Goal: Information Seeking & Learning: Learn about a topic

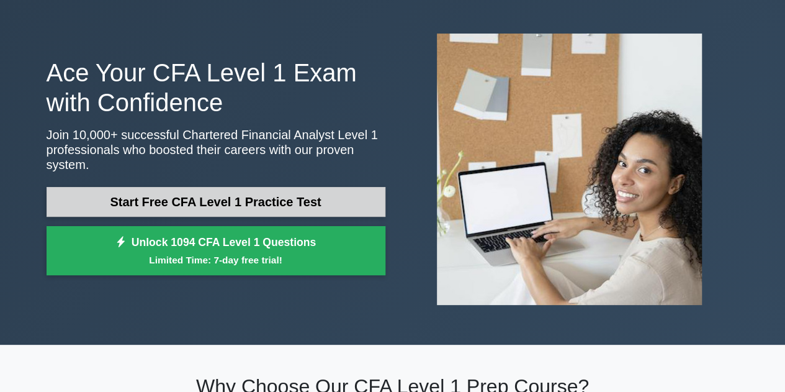
scroll to position [46, 0]
click at [207, 200] on link "Start Free CFA Level 1 Practice Test" at bounding box center [216, 202] width 339 height 30
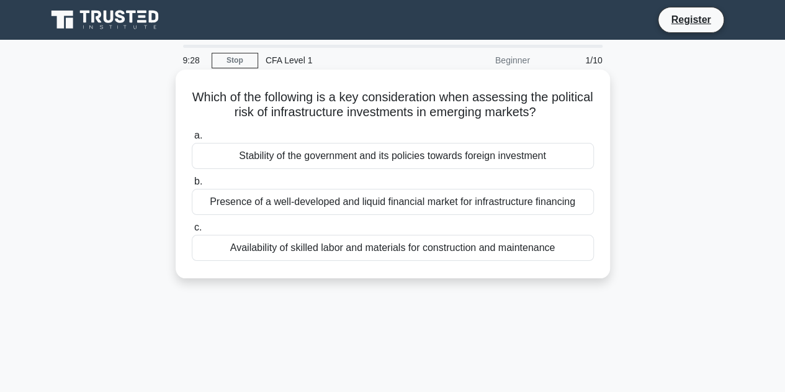
click at [326, 155] on div "Stability of the government and its policies towards foreign investment" at bounding box center [393, 156] width 402 height 26
click at [192, 140] on input "a. Stability of the government and its policies towards foreign investment" at bounding box center [192, 136] width 0 height 8
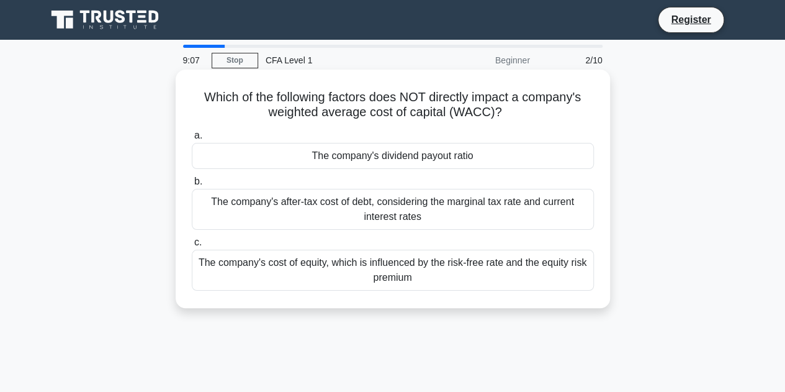
click at [283, 157] on div "The company's dividend payout ratio" at bounding box center [393, 156] width 402 height 26
click at [192, 140] on input "a. The company's dividend payout ratio" at bounding box center [192, 136] width 0 height 8
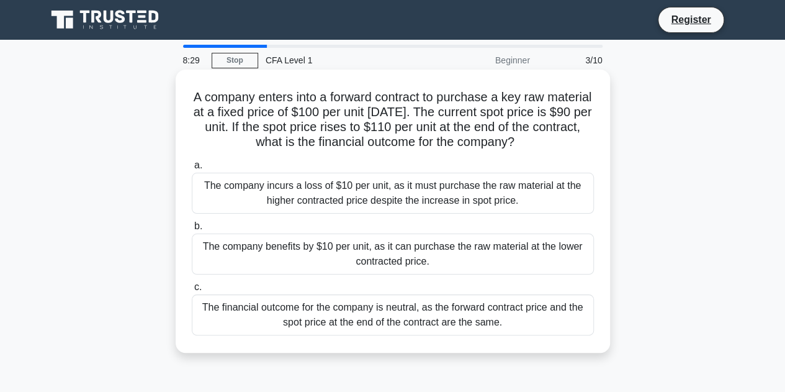
click at [511, 268] on div "The company benefits by $10 per unit, as it can purchase the raw material at th…" at bounding box center [393, 253] width 402 height 41
click at [192, 230] on input "b. The company benefits by $10 per unit, as it can purchase the raw material at…" at bounding box center [192, 226] width 0 height 8
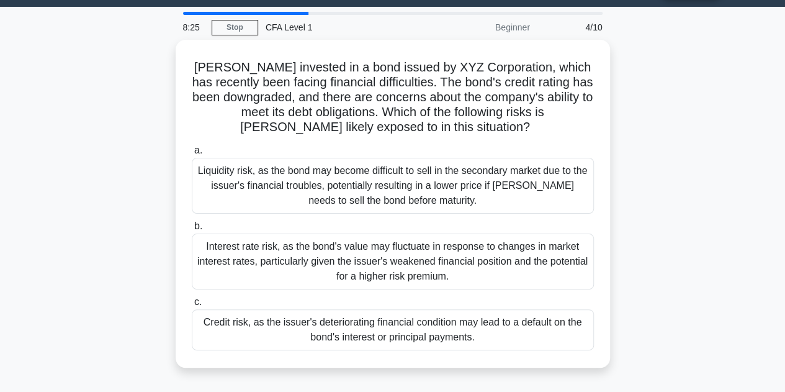
scroll to position [37, 0]
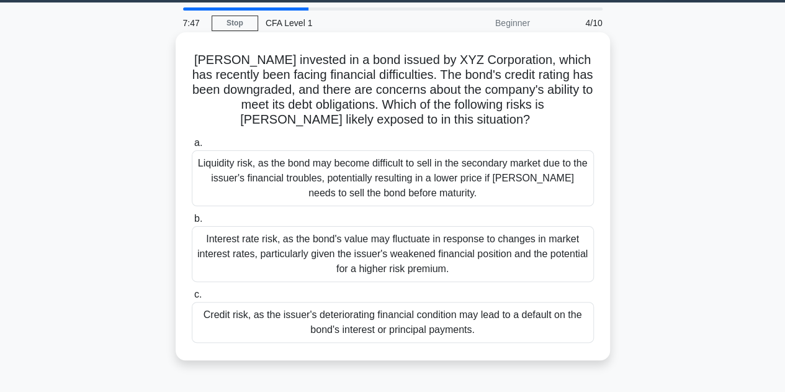
click at [448, 318] on div "Credit risk, as the issuer's deteriorating financial condition may lead to a de…" at bounding box center [393, 322] width 402 height 41
click at [192, 299] on input "c. Credit risk, as the issuer's deteriorating financial condition may lead to a…" at bounding box center [192, 294] width 0 height 8
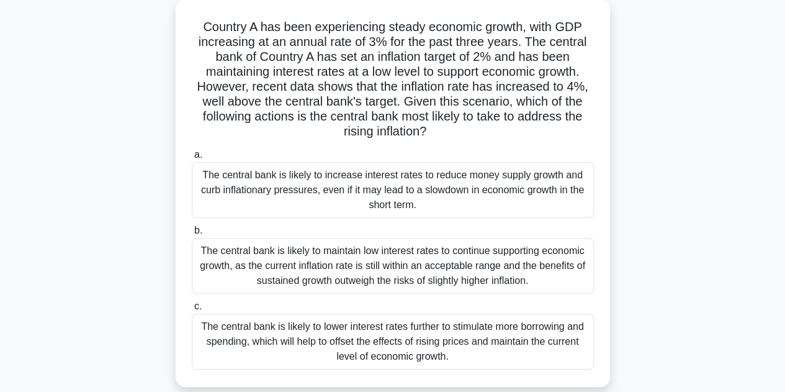
scroll to position [81, 0]
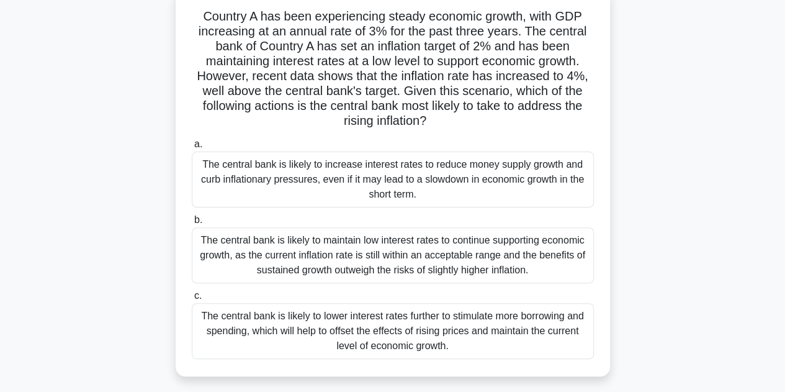
click at [509, 174] on div "The central bank is likely to increase interest rates to reduce money supply gr…" at bounding box center [393, 179] width 402 height 56
click at [192, 148] on input "a. The central bank is likely to increase interest rates to reduce money supply…" at bounding box center [192, 144] width 0 height 8
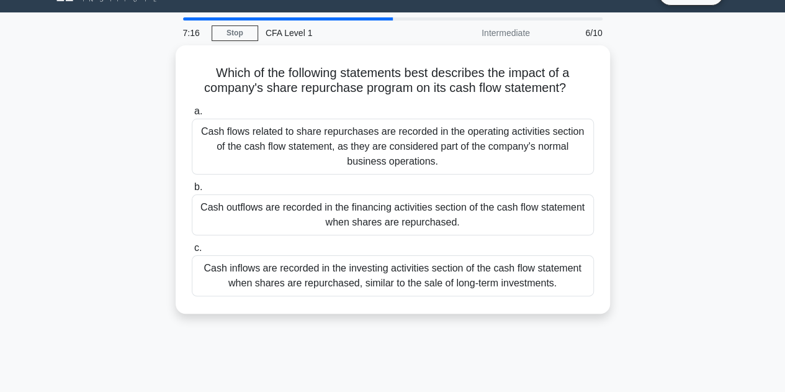
scroll to position [34, 0]
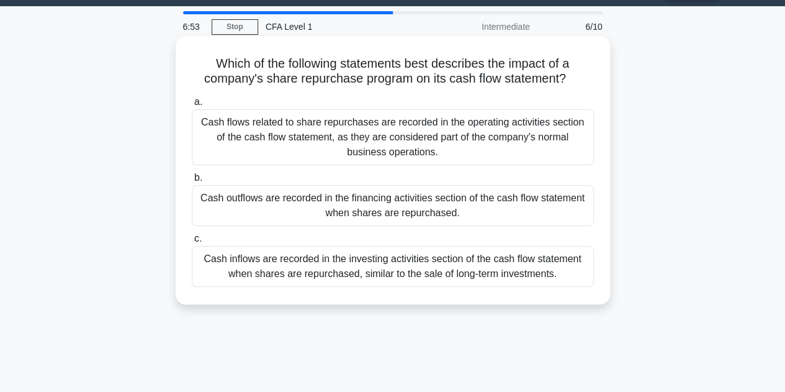
click at [507, 204] on div "Cash outflows are recorded in the financing activities section of the cash flow…" at bounding box center [393, 205] width 402 height 41
click at [192, 182] on input "b. Cash outflows are recorded in the financing activities section of the cash f…" at bounding box center [192, 178] width 0 height 8
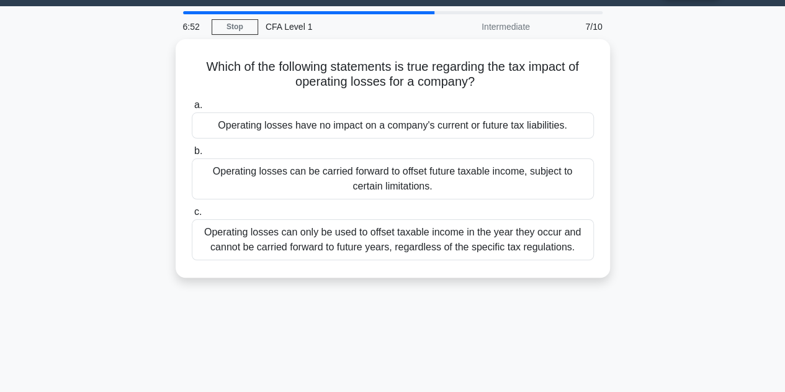
scroll to position [0, 0]
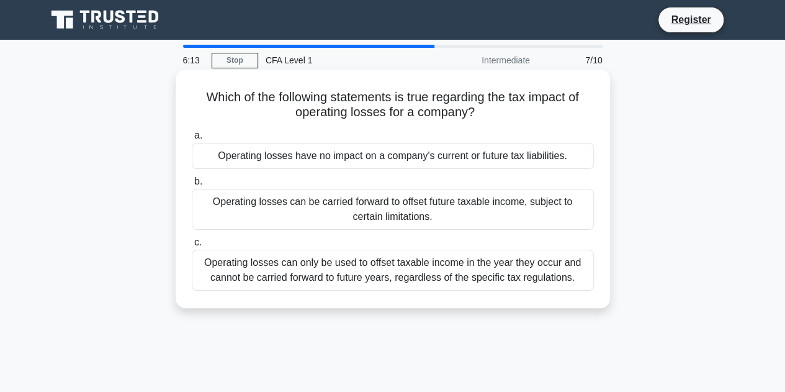
click at [551, 213] on div "Operating losses can be carried forward to offset future taxable income, subjec…" at bounding box center [393, 209] width 402 height 41
click at [192, 186] on input "b. Operating losses can be carried forward to offset future taxable income, sub…" at bounding box center [192, 182] width 0 height 8
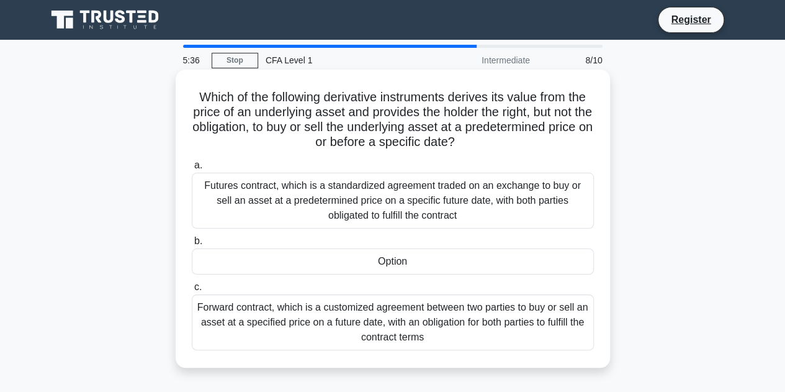
click at [446, 261] on div "Option" at bounding box center [393, 261] width 402 height 26
click at [192, 245] on input "b. Option" at bounding box center [192, 241] width 0 height 8
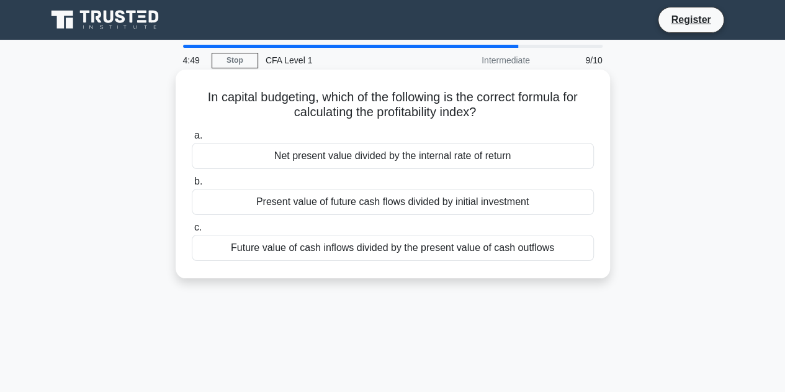
click at [516, 158] on div "Net present value divided by the internal rate of return" at bounding box center [393, 156] width 402 height 26
click at [192, 140] on input "a. Net present value divided by the internal rate of return" at bounding box center [192, 136] width 0 height 8
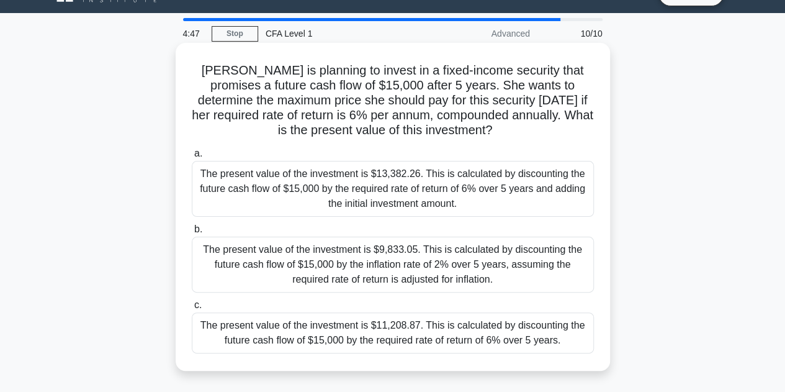
scroll to position [30, 0]
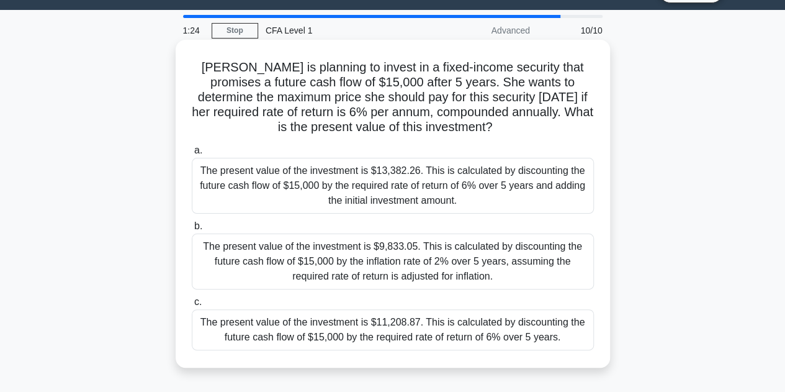
click at [364, 333] on div "The present value of the investment is $11,208.87. This is calculated by discou…" at bounding box center [393, 329] width 402 height 41
click at [192, 306] on input "c. The present value of the investment is $11,208.87. This is calculated by dis…" at bounding box center [192, 302] width 0 height 8
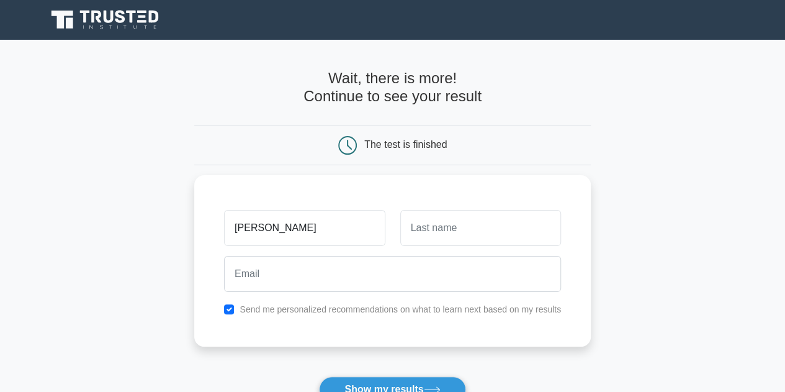
type input "[PERSON_NAME]"
type input "Pambabay"
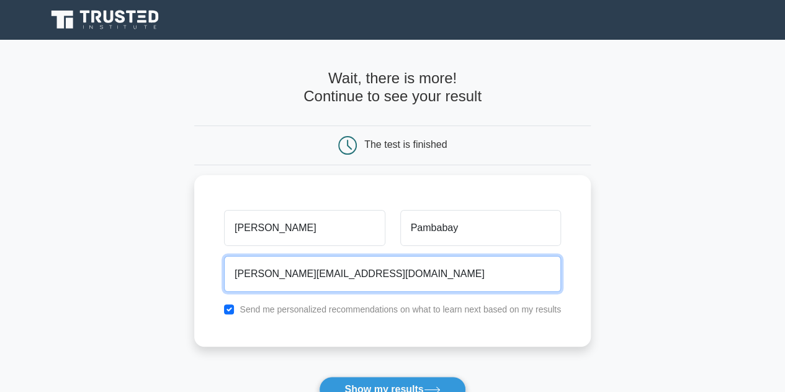
scroll to position [36, 0]
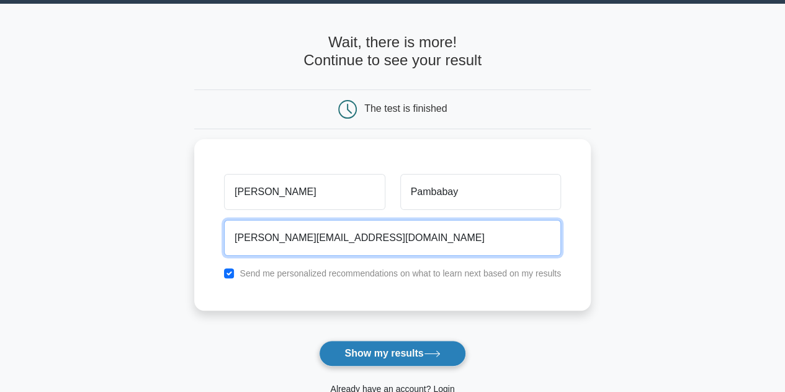
type input "emilio-pg@hotmail.com"
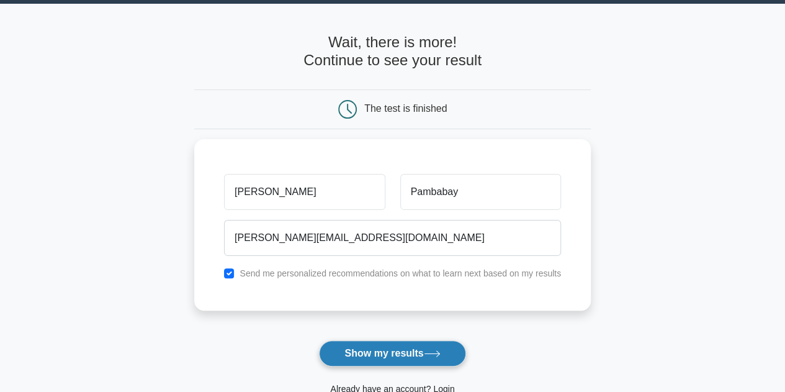
click at [415, 357] on button "Show my results" at bounding box center [392, 353] width 146 height 26
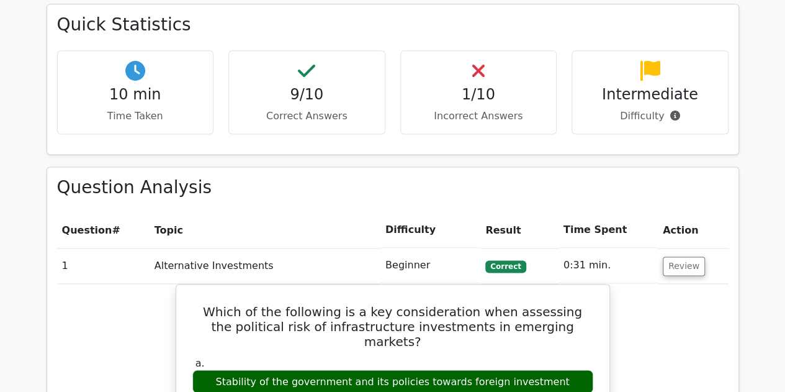
scroll to position [814, 0]
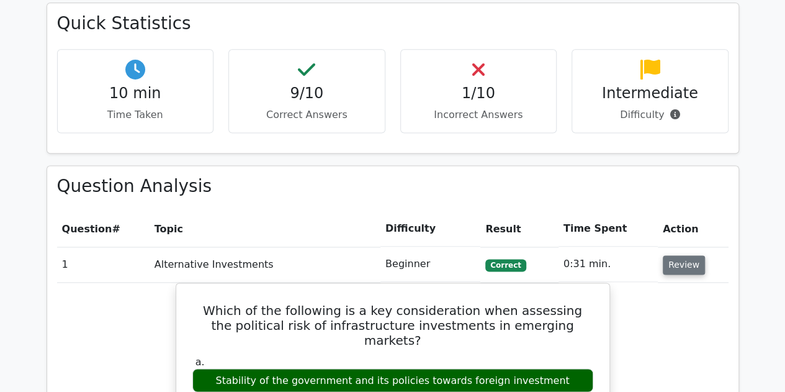
click at [688, 255] on button "Review" at bounding box center [684, 264] width 42 height 19
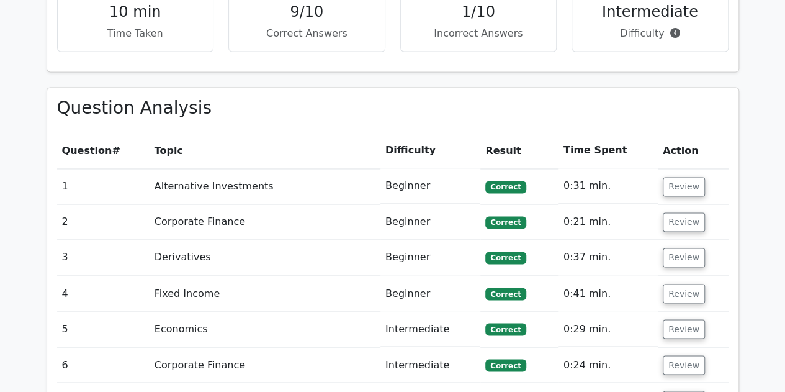
scroll to position [893, 0]
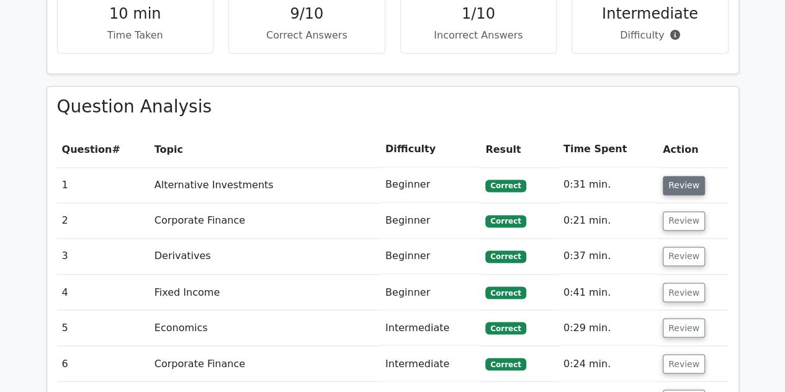
click at [688, 176] on button "Review" at bounding box center [684, 185] width 42 height 19
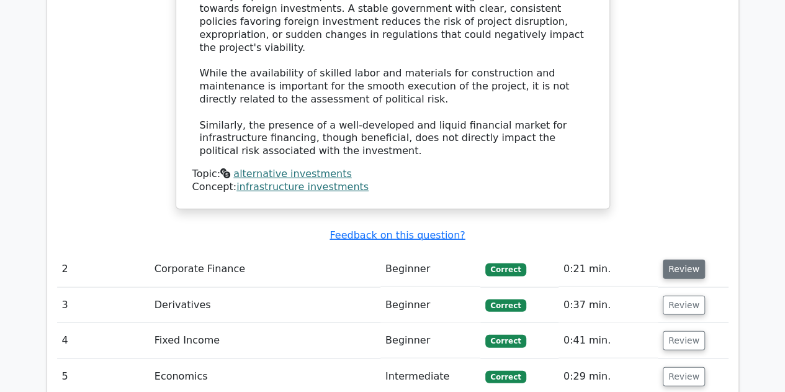
scroll to position [1441, 0]
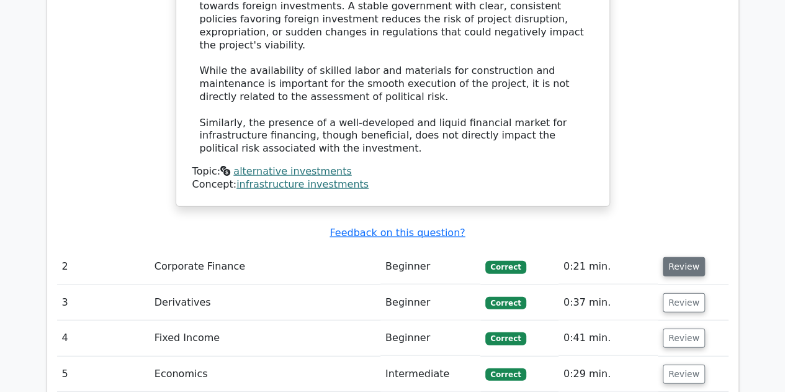
click at [671, 257] on button "Review" at bounding box center [684, 266] width 42 height 19
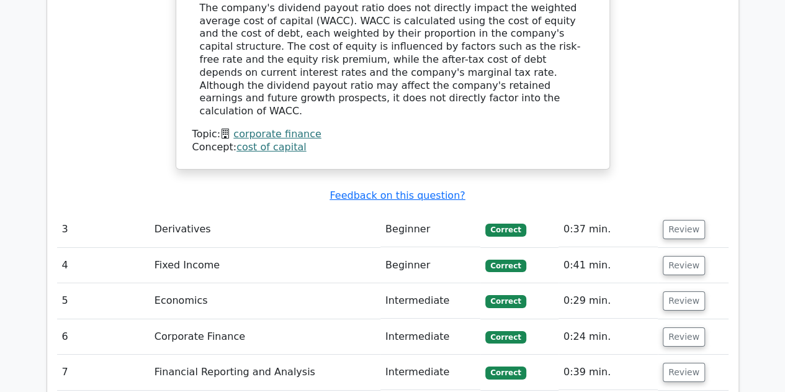
scroll to position [1987, 0]
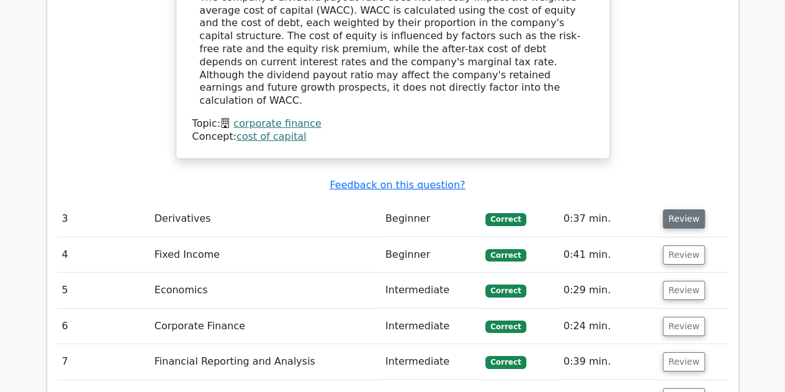
click at [664, 209] on button "Review" at bounding box center [684, 218] width 42 height 19
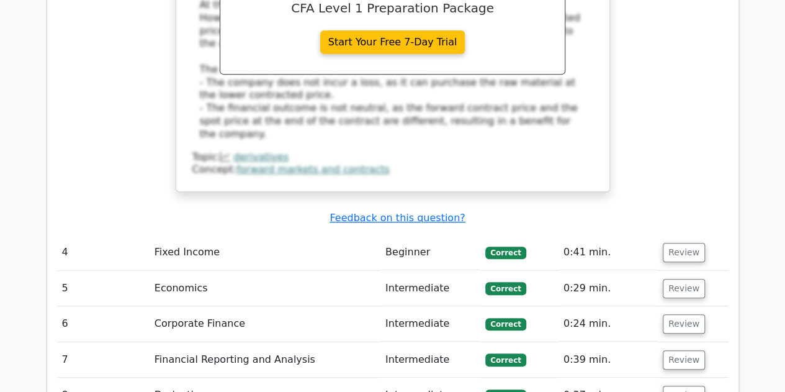
scroll to position [2588, 0]
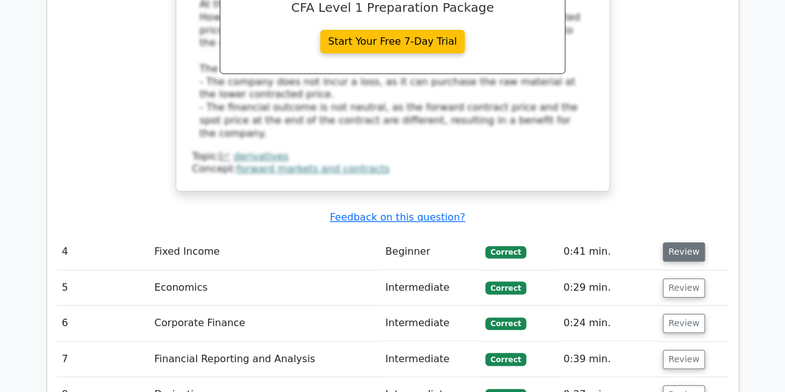
click at [675, 242] on button "Review" at bounding box center [684, 251] width 42 height 19
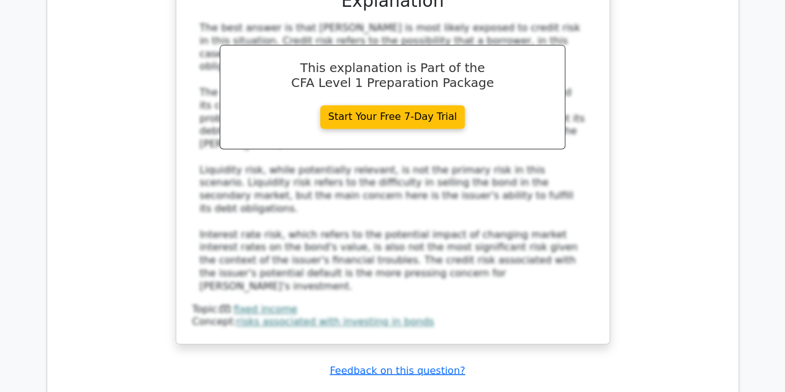
scroll to position [3196, 0]
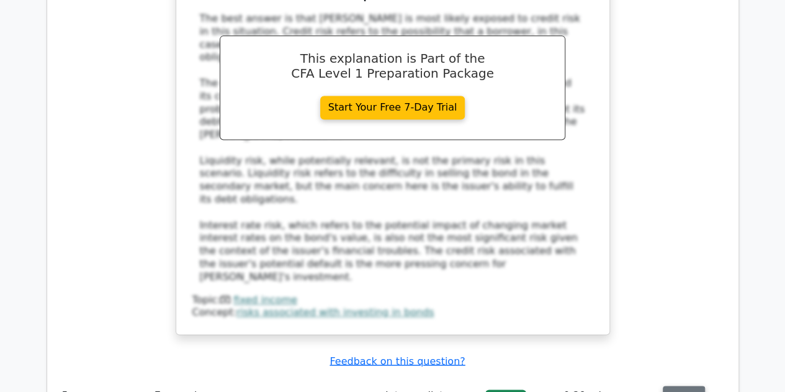
click at [670, 385] on button "Review" at bounding box center [684, 394] width 42 height 19
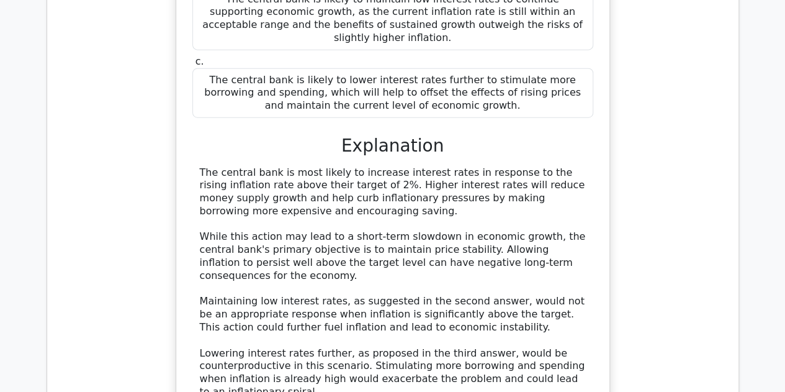
scroll to position [3950, 0]
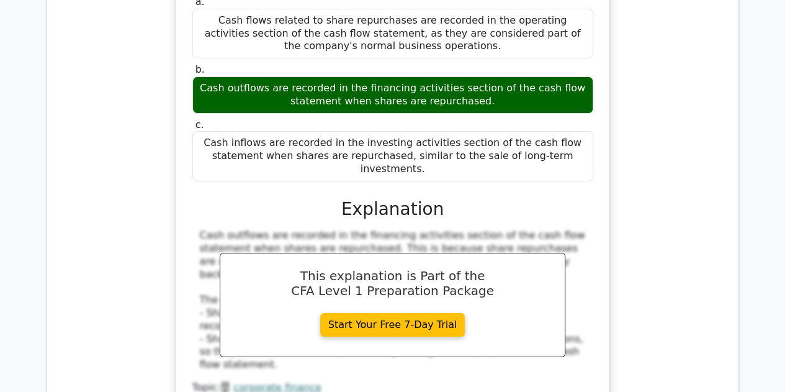
scroll to position [4512, 0]
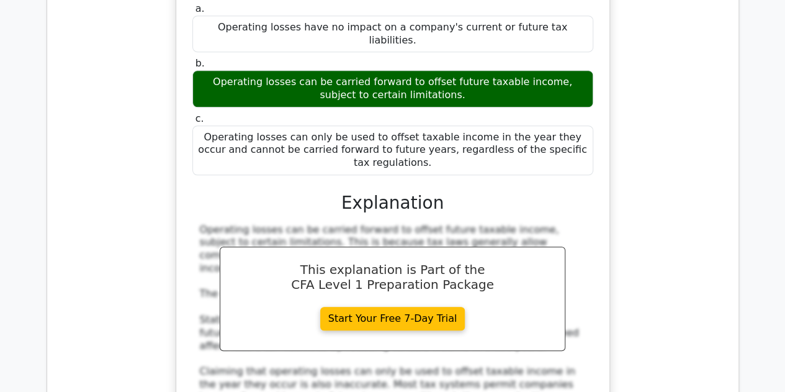
scroll to position [5068, 0]
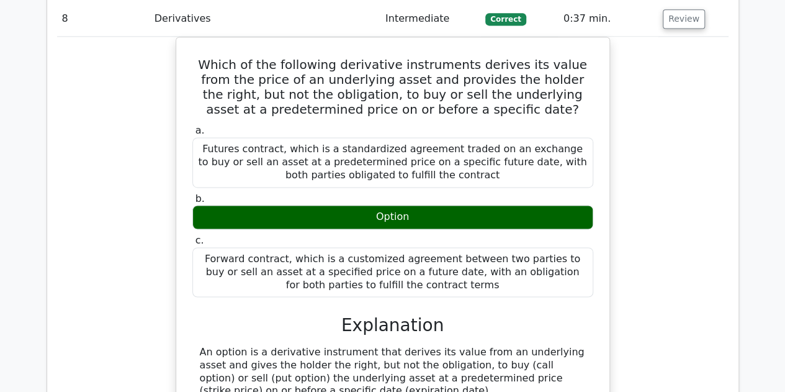
scroll to position [5573, 0]
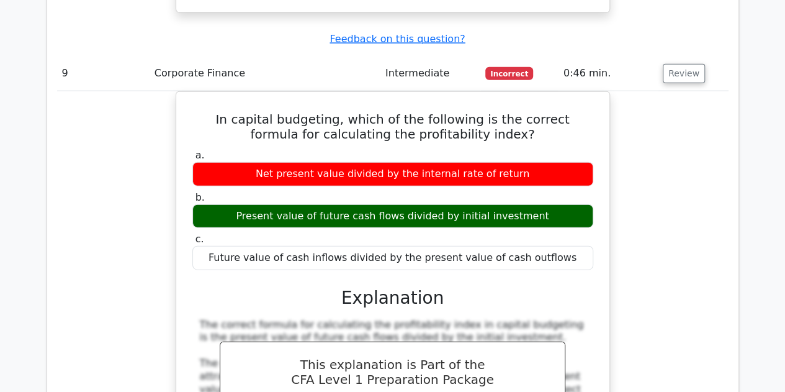
scroll to position [6142, 0]
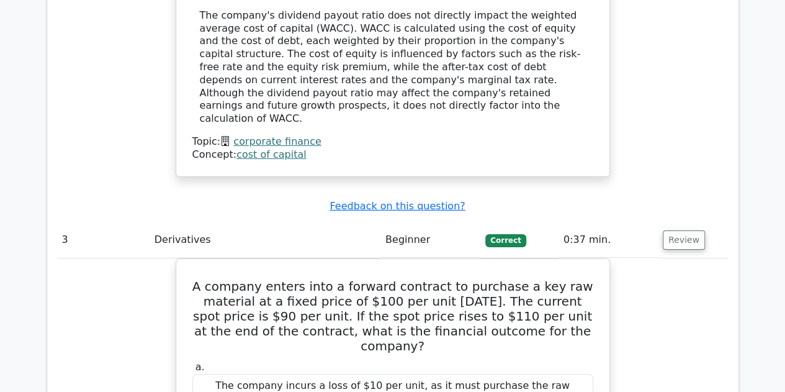
scroll to position [1876, 0]
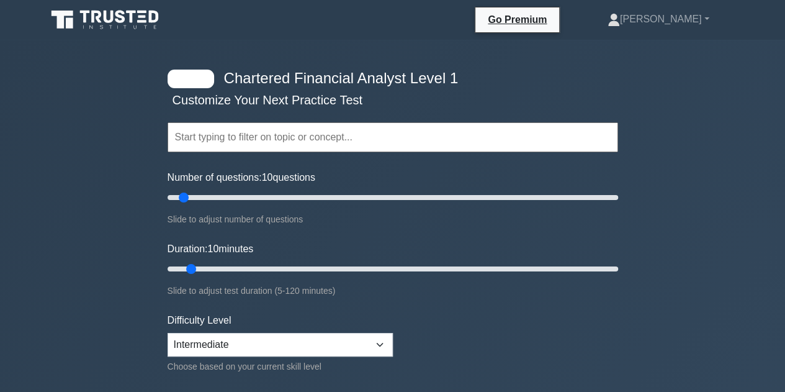
click at [259, 124] on input "text" at bounding box center [393, 137] width 451 height 30
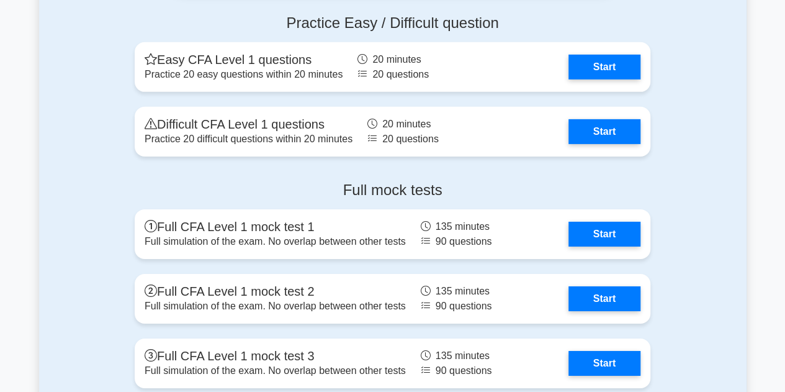
scroll to position [1937, 0]
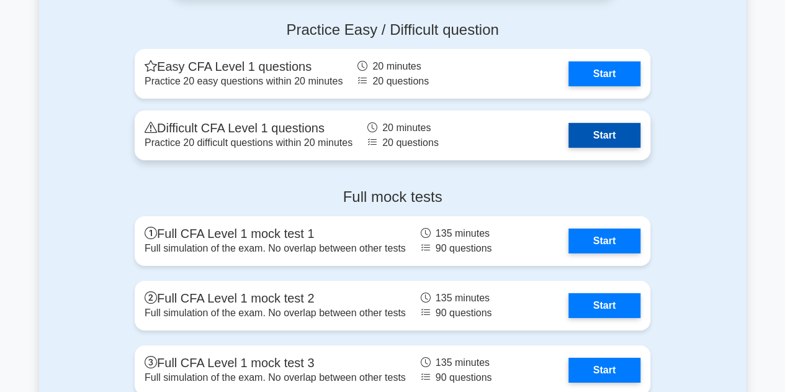
click at [569, 138] on link "Start" at bounding box center [605, 135] width 72 height 25
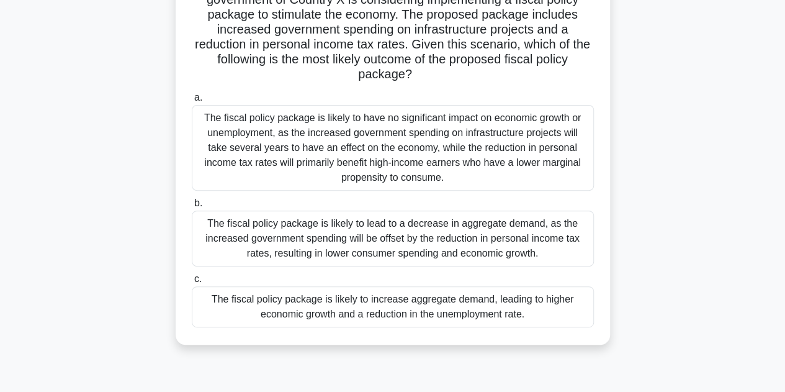
scroll to position [132, 0]
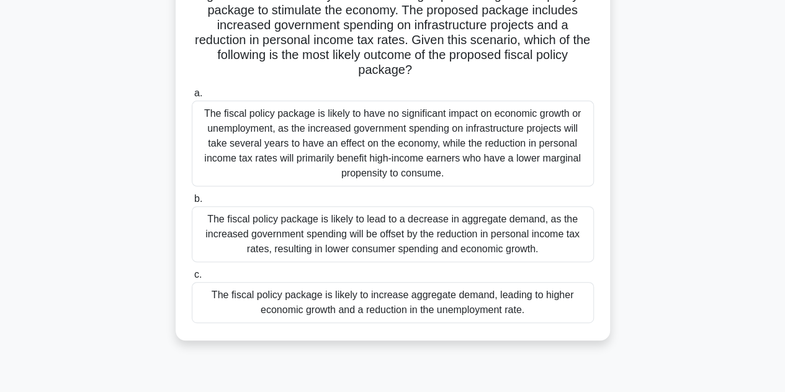
click at [264, 302] on div "The fiscal policy package is likely to increase aggregate demand, leading to hi…" at bounding box center [393, 302] width 402 height 41
click at [192, 279] on input "c. The fiscal policy package is likely to increase aggregate demand, leading to…" at bounding box center [192, 275] width 0 height 8
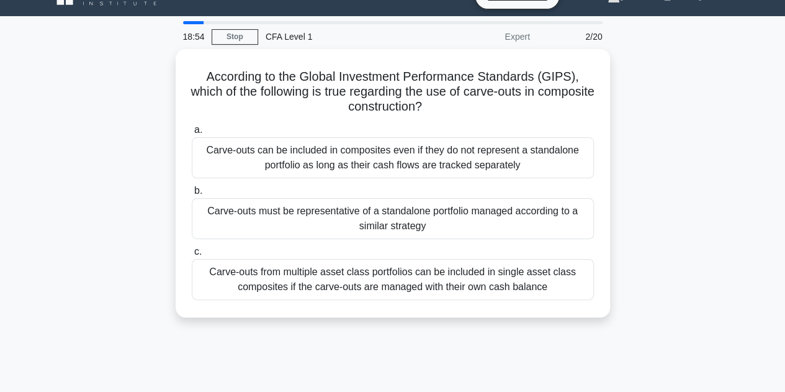
scroll to position [0, 0]
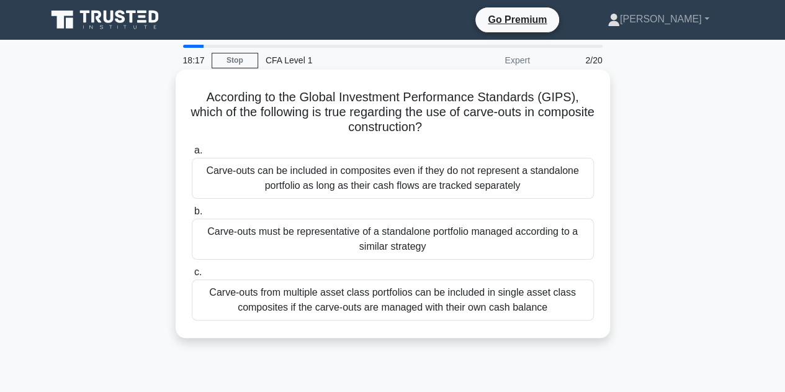
click at [328, 169] on div "Carve-outs can be included in composites even if they do not represent a standa…" at bounding box center [393, 178] width 402 height 41
click at [192, 155] on input "a. Carve-outs can be included in composites even if they do not represent a sta…" at bounding box center [192, 150] width 0 height 8
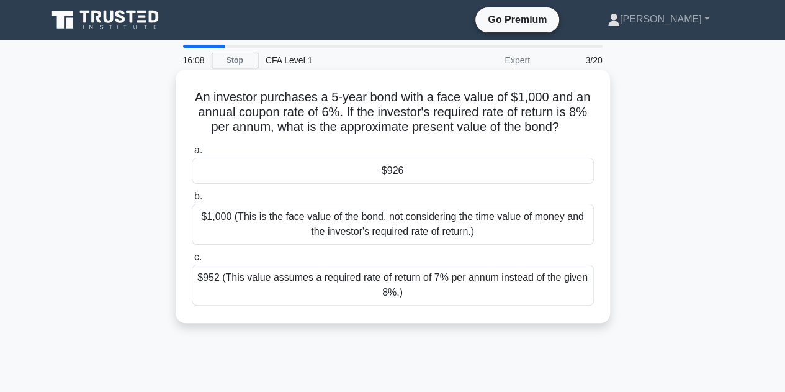
click at [238, 166] on div "$926" at bounding box center [393, 171] width 402 height 26
click at [192, 155] on input "a. $926" at bounding box center [192, 150] width 0 height 8
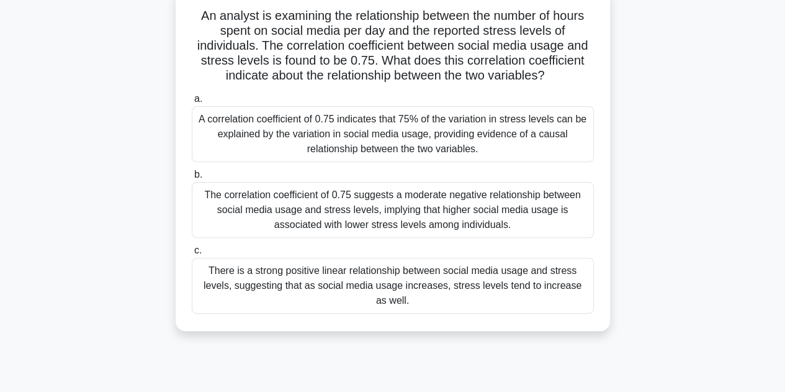
scroll to position [85, 0]
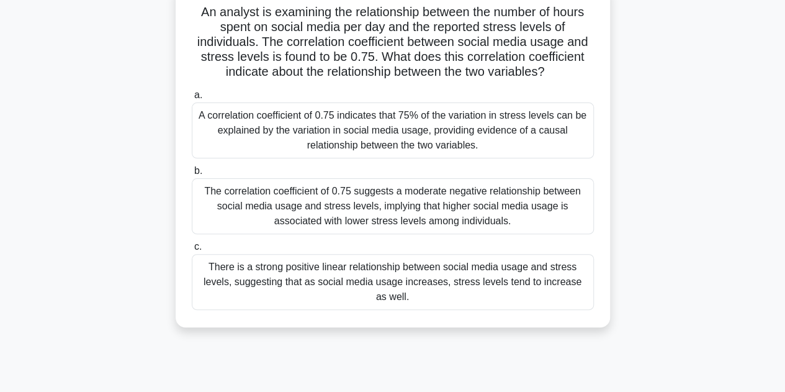
click at [217, 136] on div "A correlation coefficient of 0.75 indicates that 75% of the variation in stress…" at bounding box center [393, 130] width 402 height 56
click at [192, 99] on input "a. A correlation coefficient of 0.75 indicates that 75% of the variation in str…" at bounding box center [192, 95] width 0 height 8
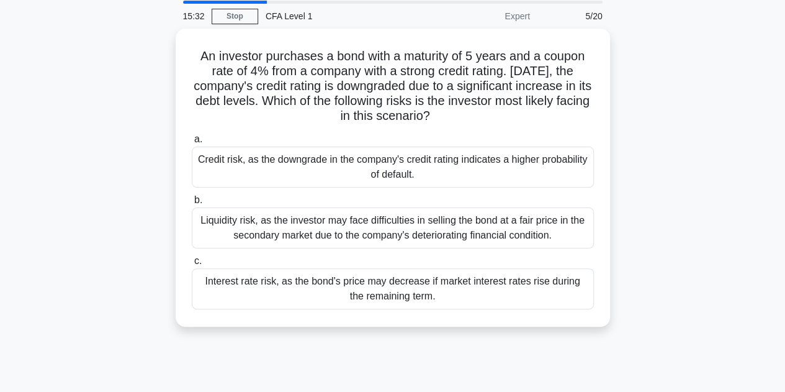
scroll to position [0, 0]
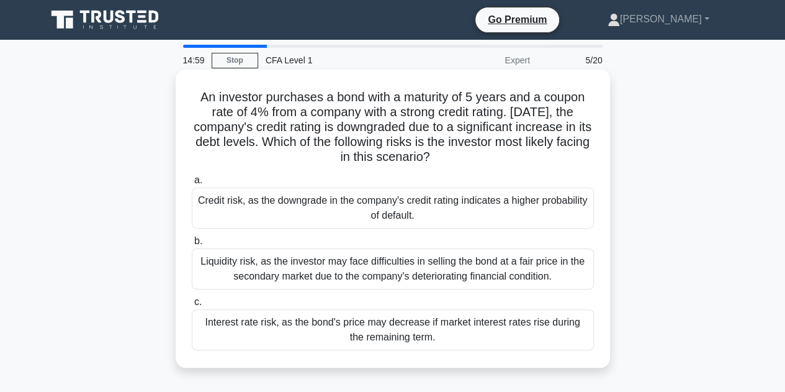
click at [312, 218] on div "Credit risk, as the downgrade in the company's credit rating indicates a higher…" at bounding box center [393, 207] width 402 height 41
click at [192, 184] on input "a. Credit risk, as the downgrade in the company's credit rating indicates a hig…" at bounding box center [192, 180] width 0 height 8
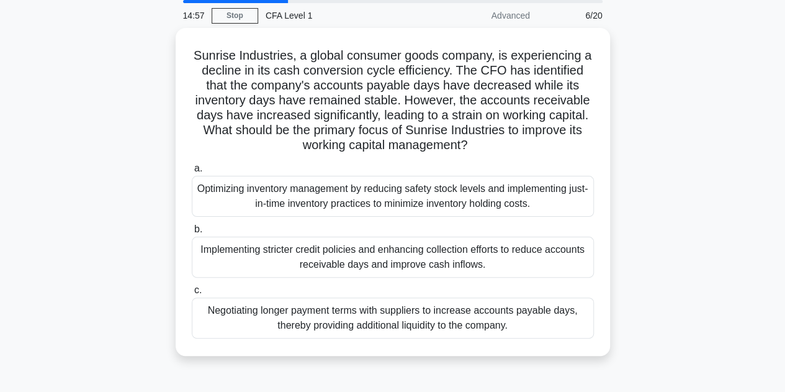
scroll to position [47, 0]
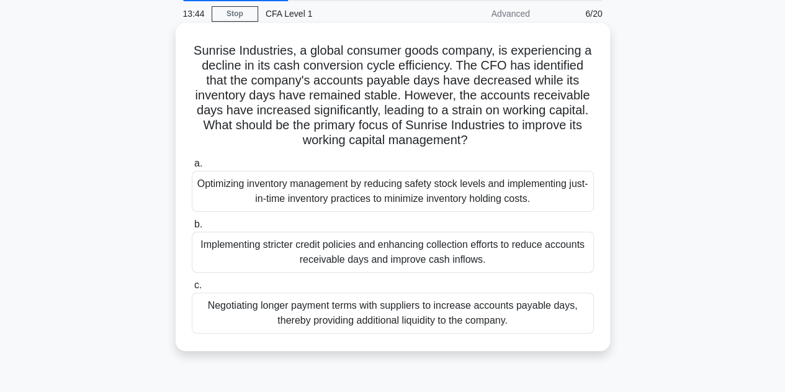
click at [253, 257] on div "Implementing stricter credit policies and enhancing collection efforts to reduc…" at bounding box center [393, 252] width 402 height 41
click at [192, 228] on input "b. Implementing stricter credit policies and enhancing collection efforts to re…" at bounding box center [192, 224] width 0 height 8
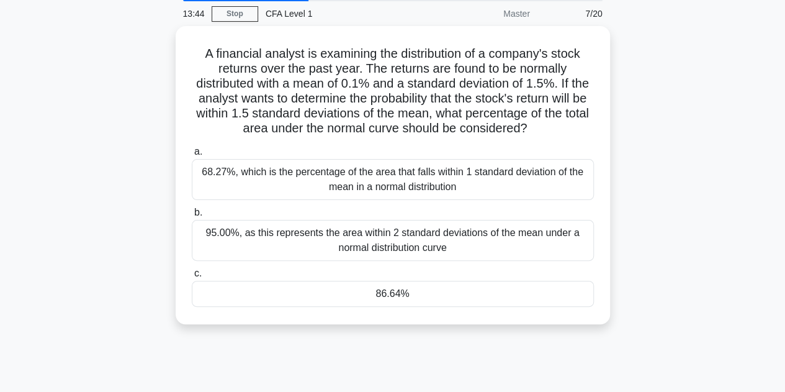
scroll to position [0, 0]
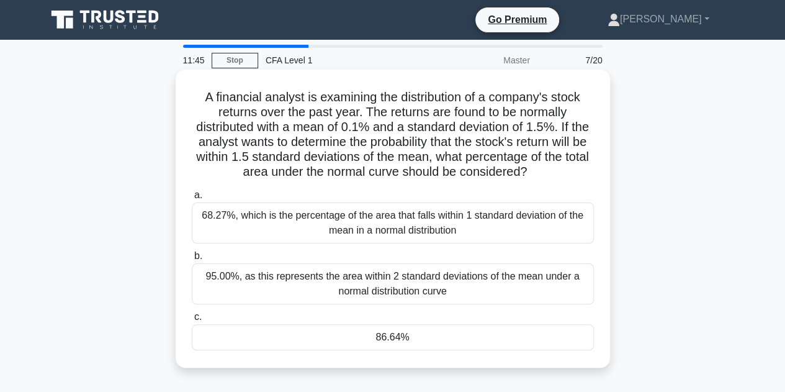
click at [276, 272] on div "95.00%, as this represents the area within 2 standard deviations of the mean un…" at bounding box center [393, 283] width 402 height 41
click at [192, 260] on input "b. 95.00%, as this represents the area within 2 standard deviations of the mean…" at bounding box center [192, 256] width 0 height 8
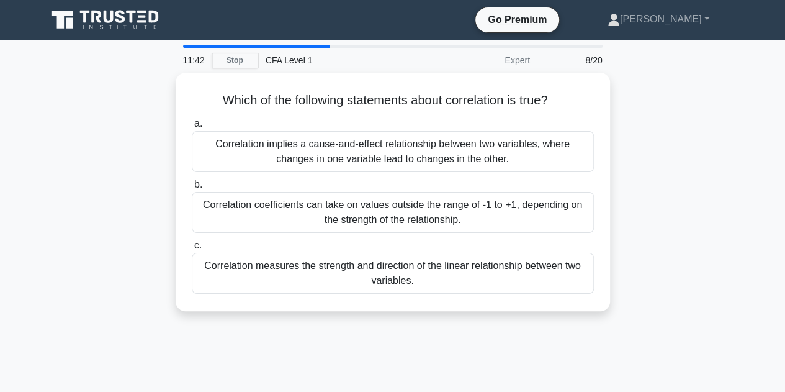
click at [631, 238] on div "Which of the following statements about correlation is true? .spinner_0XTQ{tran…" at bounding box center [393, 199] width 708 height 253
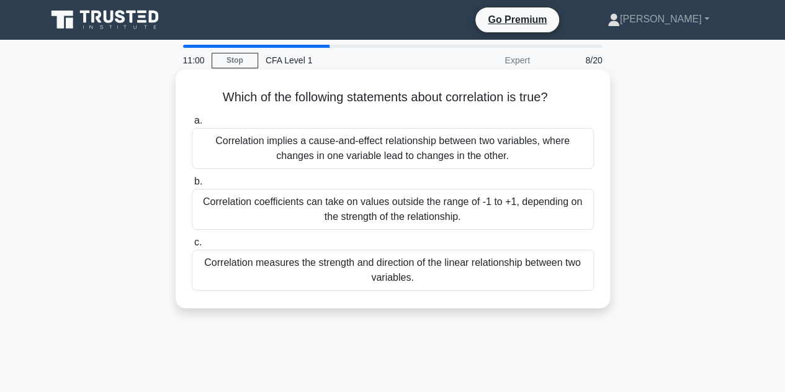
click at [468, 157] on div "Correlation implies a cause-and-effect relationship between two variables, wher…" at bounding box center [393, 148] width 402 height 41
click at [192, 125] on input "a. Correlation implies a cause-and-effect relationship between two variables, w…" at bounding box center [192, 121] width 0 height 8
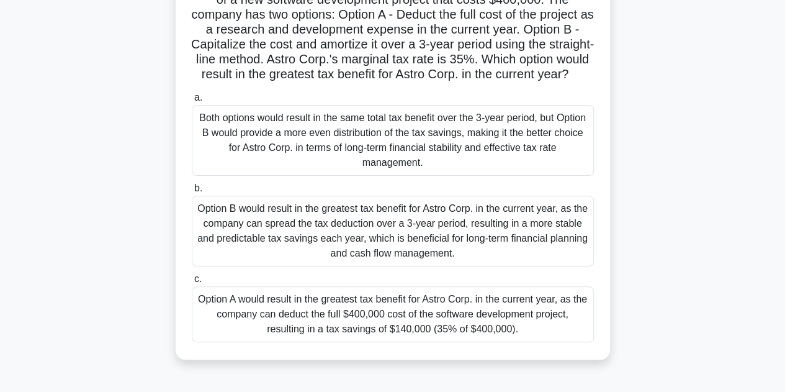
scroll to position [117, 0]
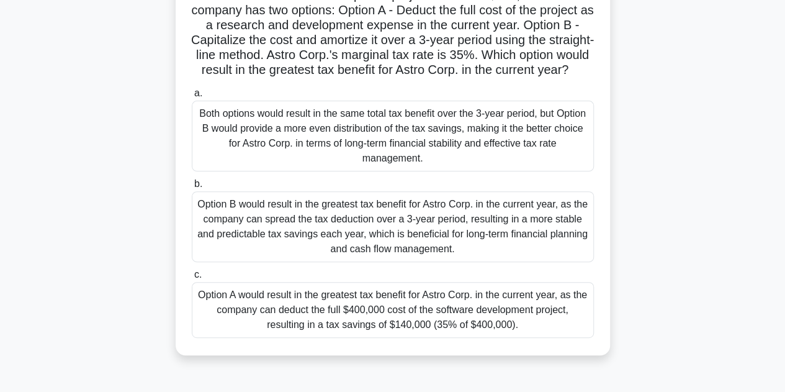
click at [530, 171] on div "Both options would result in the same total tax benefit over the 3-year period,…" at bounding box center [393, 136] width 402 height 71
click at [192, 97] on input "a. Both options would result in the same total tax benefit over the 3-year peri…" at bounding box center [192, 93] width 0 height 8
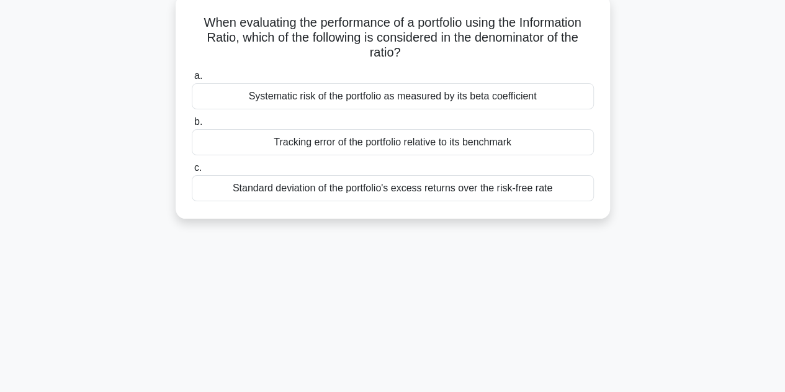
scroll to position [0, 0]
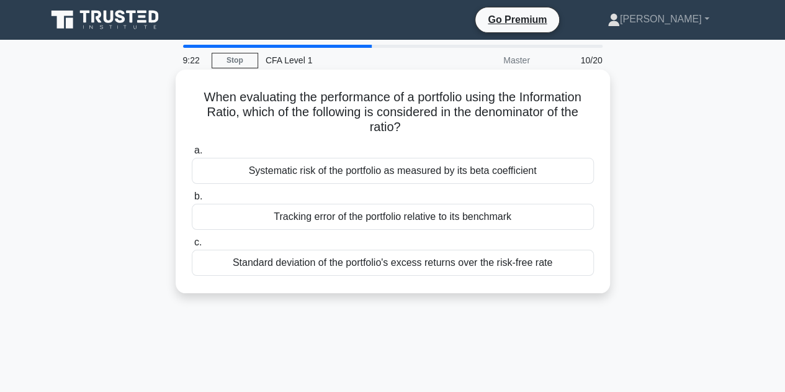
click at [524, 270] on div "Standard deviation of the portfolio's excess returns over the risk-free rate" at bounding box center [393, 263] width 402 height 26
click at [192, 246] on input "c. Standard deviation of the portfolio's excess returns over the risk-free rate" at bounding box center [192, 242] width 0 height 8
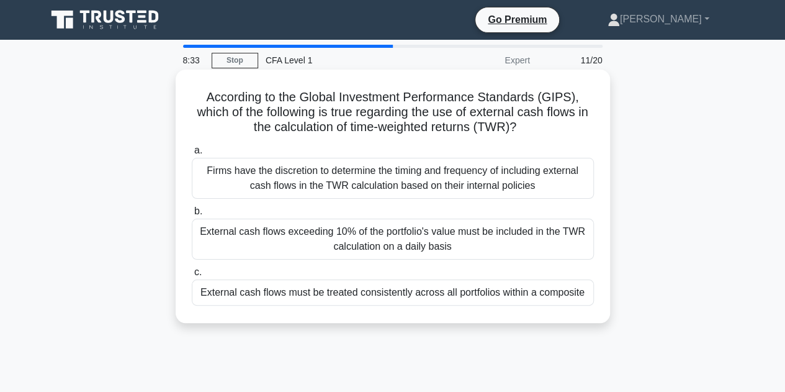
click at [518, 295] on div "External cash flows must be treated consistently across all portfolios within a…" at bounding box center [393, 292] width 402 height 26
click at [192, 276] on input "c. External cash flows must be treated consistently across all portfolios withi…" at bounding box center [192, 272] width 0 height 8
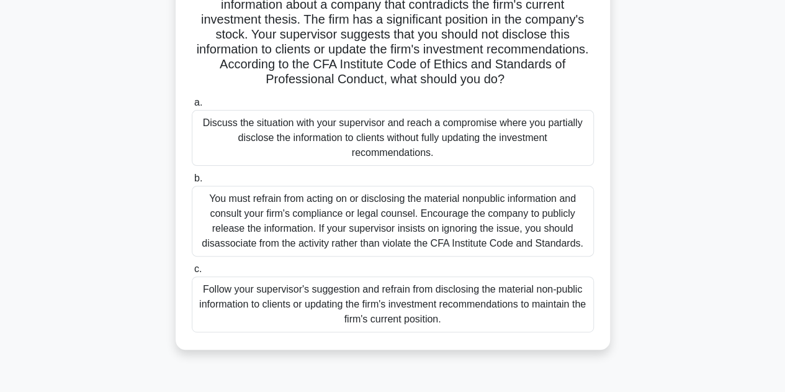
scroll to position [126, 0]
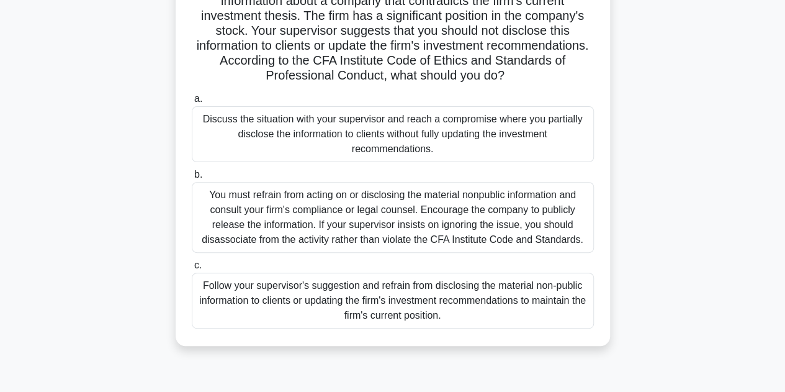
click at [509, 207] on div "You must refrain from acting on or disclosing the material nonpublic informatio…" at bounding box center [393, 217] width 402 height 71
click at [192, 179] on input "b. You must refrain from acting on or disclosing the material nonpublic informa…" at bounding box center [192, 175] width 0 height 8
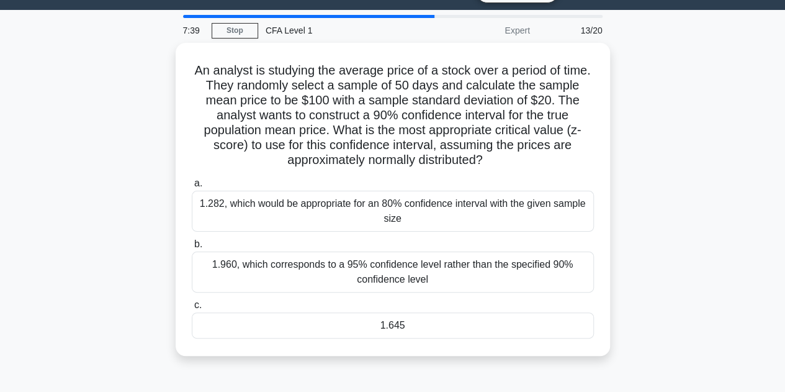
scroll to position [30, 0]
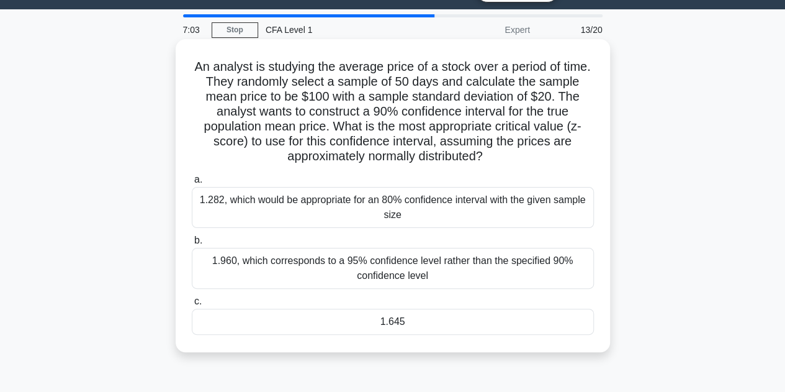
click at [454, 320] on div "1.645" at bounding box center [393, 321] width 402 height 26
click at [192, 305] on input "c. 1.645" at bounding box center [192, 301] width 0 height 8
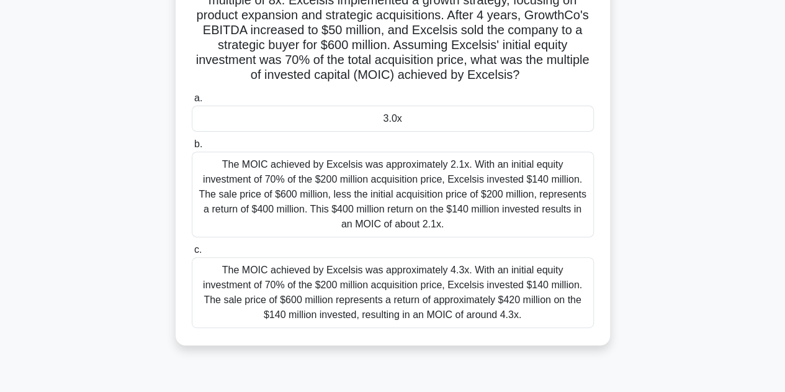
scroll to position [144, 0]
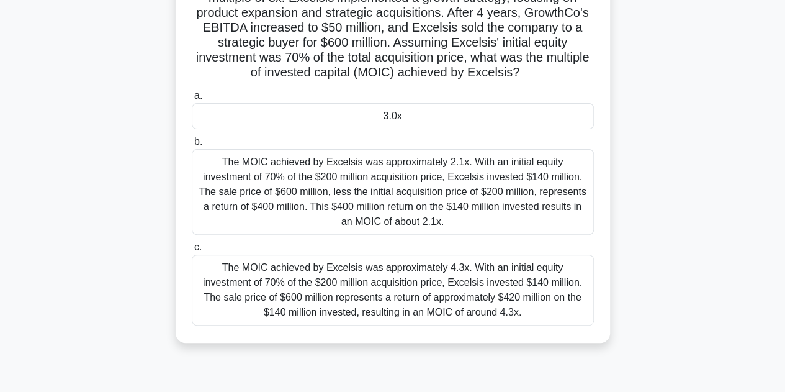
click at [469, 175] on div "The MOIC achieved by Excelsis was approximately 2.1x. With an initial equity in…" at bounding box center [393, 192] width 402 height 86
click at [192, 146] on input "b. The MOIC achieved by Excelsis was approximately 2.1x. With an initial equity…" at bounding box center [192, 142] width 0 height 8
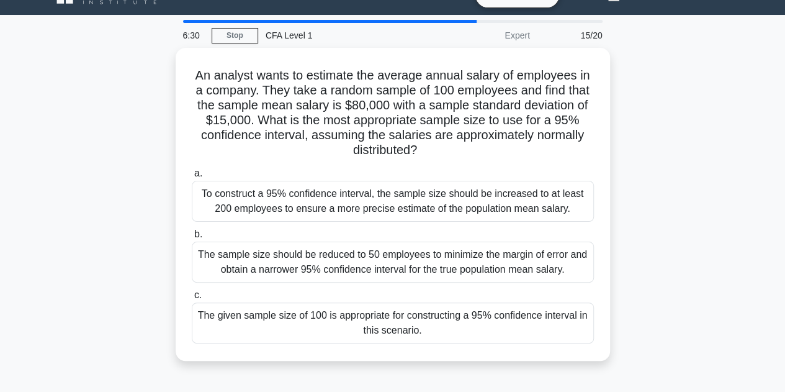
scroll to position [25, 0]
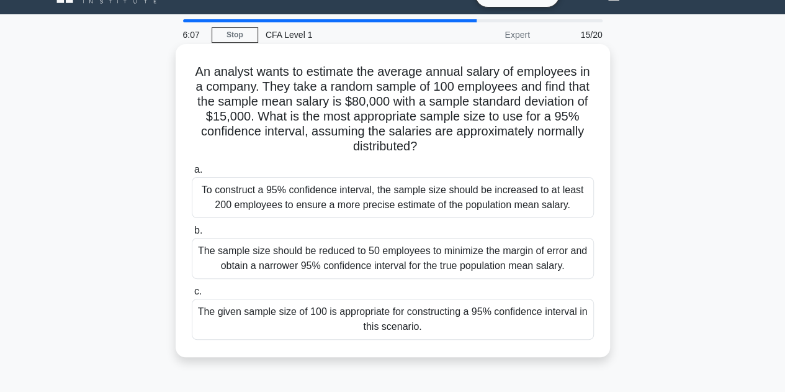
click at [557, 186] on div "To construct a 95% confidence interval, the sample size should be increased to …" at bounding box center [393, 197] width 402 height 41
click at [192, 174] on input "a. To construct a 95% confidence interval, the sample size should be increased …" at bounding box center [192, 170] width 0 height 8
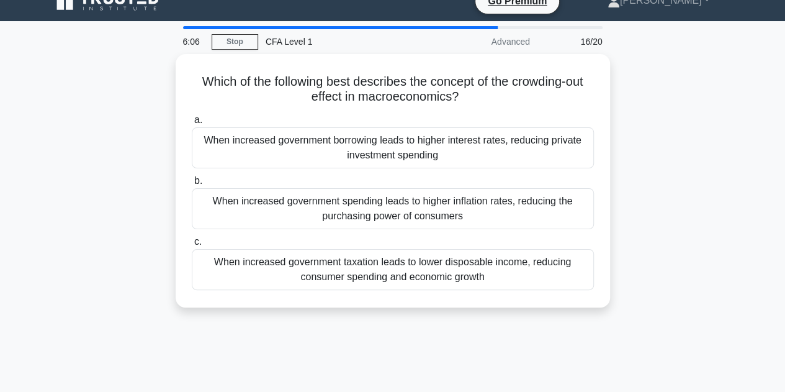
scroll to position [19, 0]
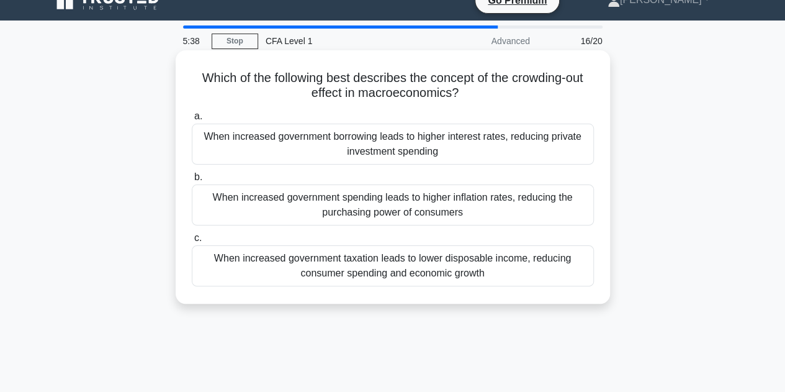
click at [531, 258] on div "When increased government taxation leads to lower disposable income, reducing c…" at bounding box center [393, 265] width 402 height 41
click at [192, 242] on input "c. When increased government taxation leads to lower disposable income, reducin…" at bounding box center [192, 238] width 0 height 8
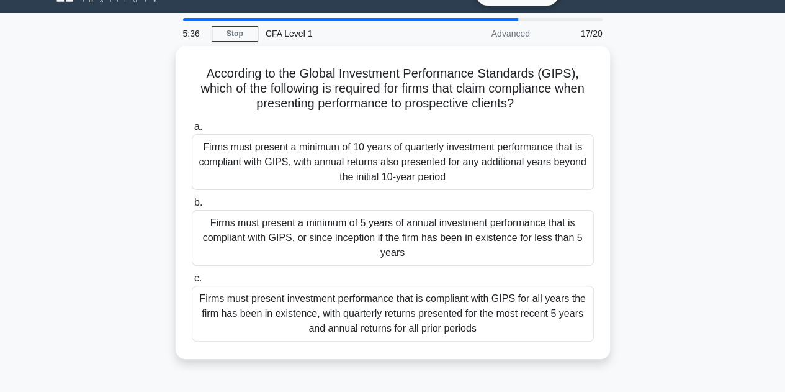
scroll to position [40, 0]
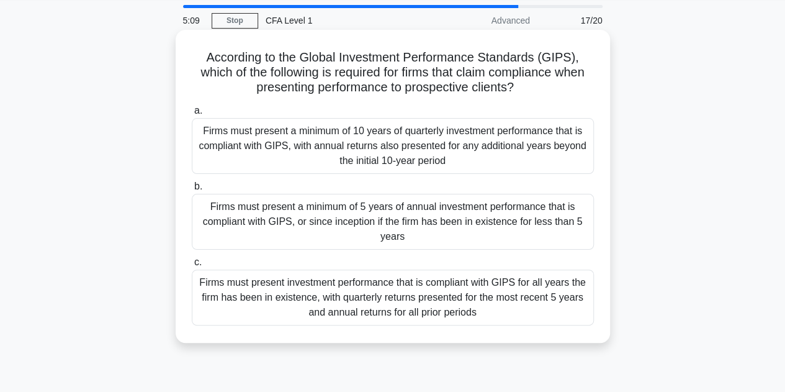
click at [462, 152] on div "Firms must present a minimum of 10 years of quarterly investment performance th…" at bounding box center [393, 146] width 402 height 56
click at [192, 115] on input "a. Firms must present a minimum of 10 years of quarterly investment performance…" at bounding box center [192, 111] width 0 height 8
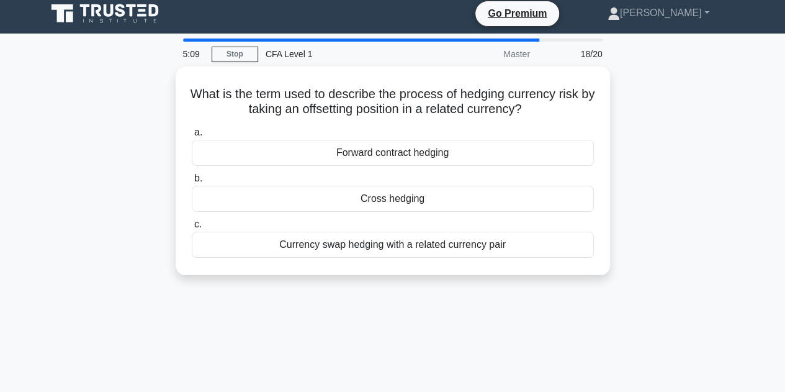
scroll to position [0, 0]
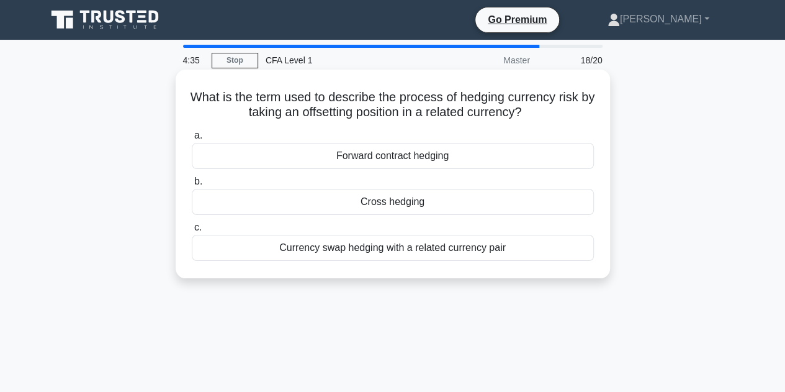
click at [447, 205] on div "Cross hedging" at bounding box center [393, 202] width 402 height 26
click at [192, 186] on input "b. Cross hedging" at bounding box center [192, 182] width 0 height 8
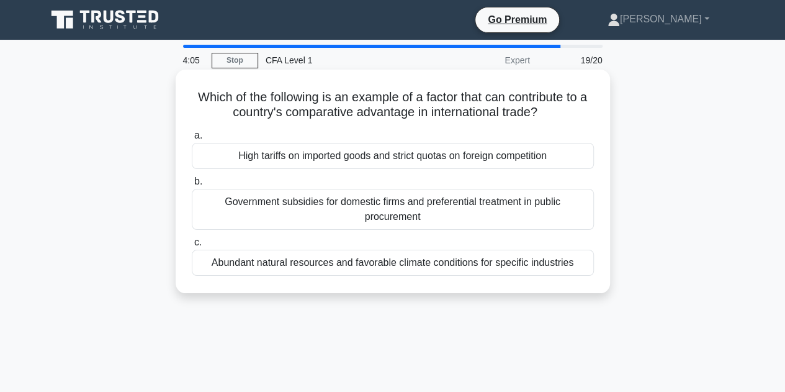
click at [487, 267] on div "Abundant natural resources and favorable climate conditions for specific indust…" at bounding box center [393, 263] width 402 height 26
click at [192, 246] on input "c. Abundant natural resources and favorable climate conditions for specific ind…" at bounding box center [192, 242] width 0 height 8
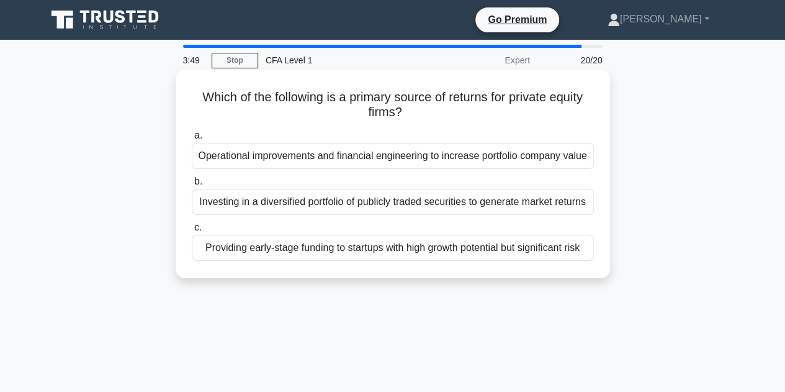
click at [468, 193] on div "Investing in a diversified portfolio of publicly traded securities to generate …" at bounding box center [393, 202] width 402 height 26
click at [192, 186] on input "b. Investing in a diversified portfolio of publicly traded securities to genera…" at bounding box center [192, 182] width 0 height 8
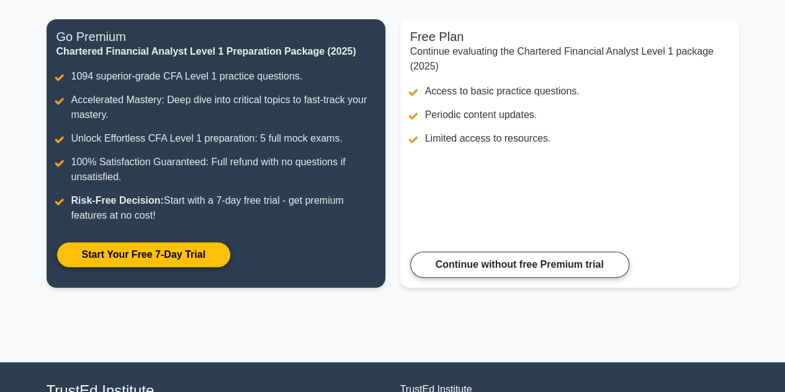
scroll to position [153, 0]
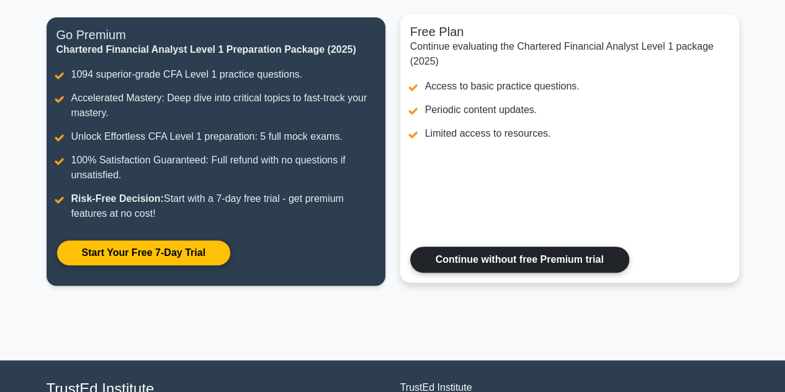
click at [587, 264] on link "Continue without free Premium trial" at bounding box center [519, 259] width 219 height 26
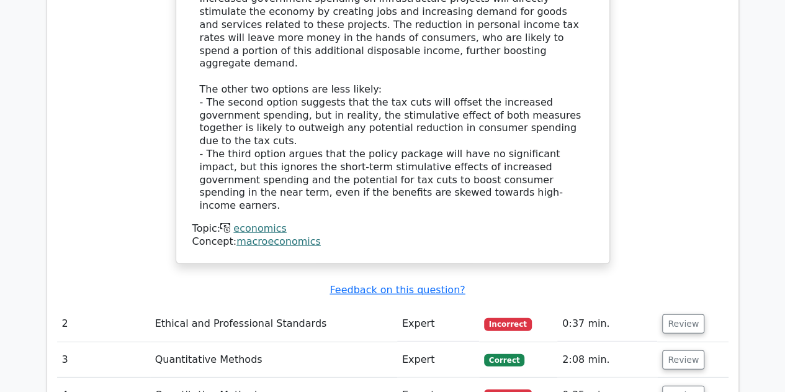
scroll to position [1623, 0]
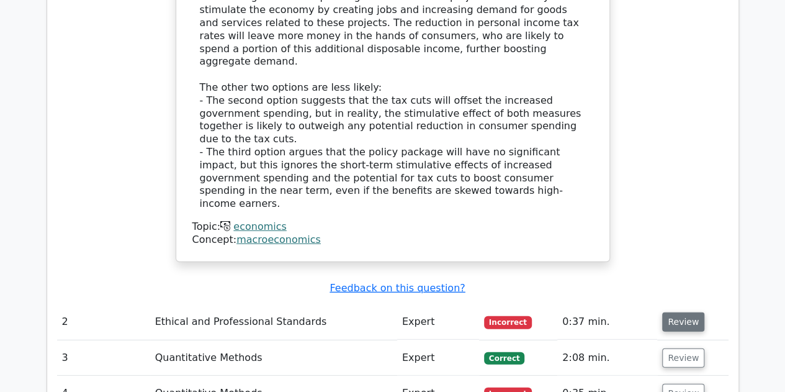
click at [693, 312] on button "Review" at bounding box center [683, 321] width 42 height 19
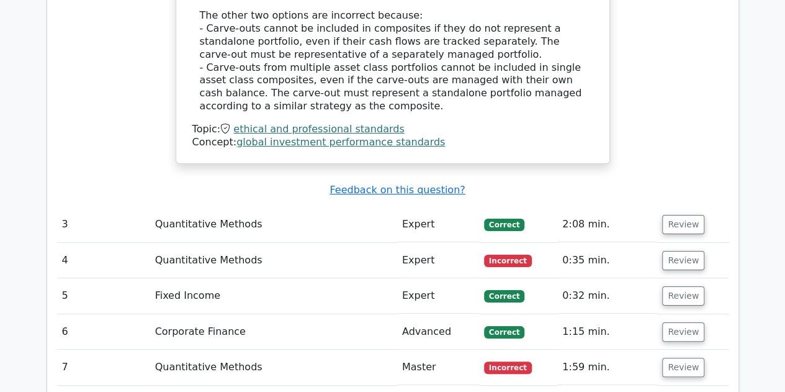
scroll to position [2320, 0]
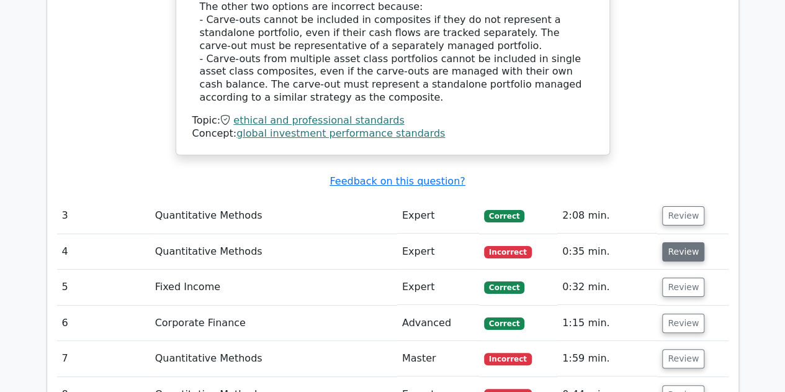
click at [671, 242] on button "Review" at bounding box center [683, 251] width 42 height 19
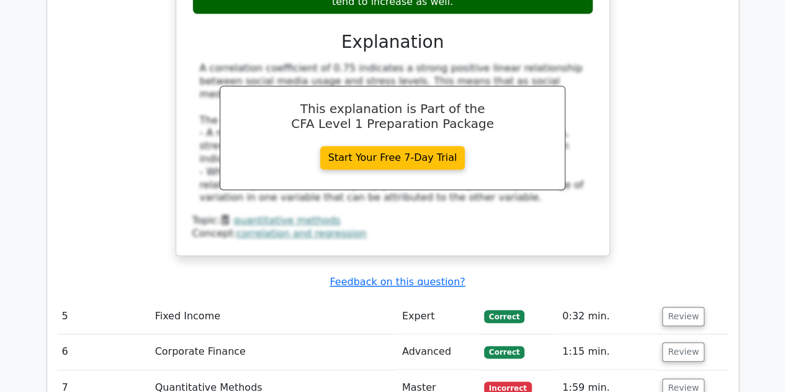
scroll to position [2893, 0]
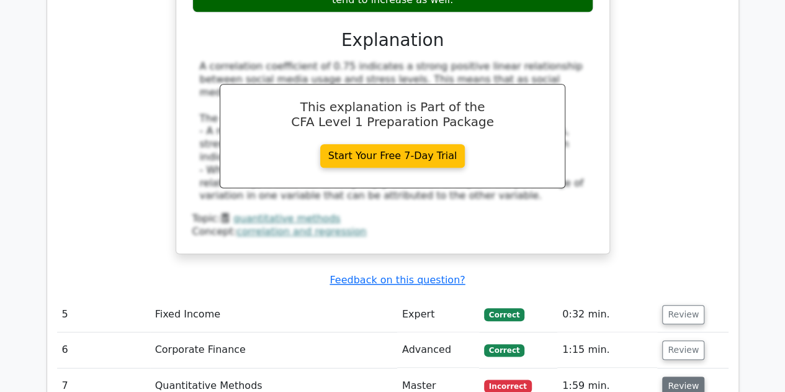
click at [695, 376] on button "Review" at bounding box center [683, 385] width 42 height 19
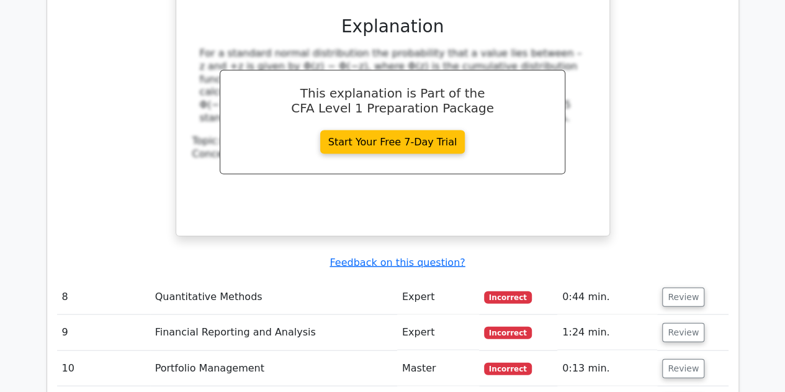
scroll to position [3577, 0]
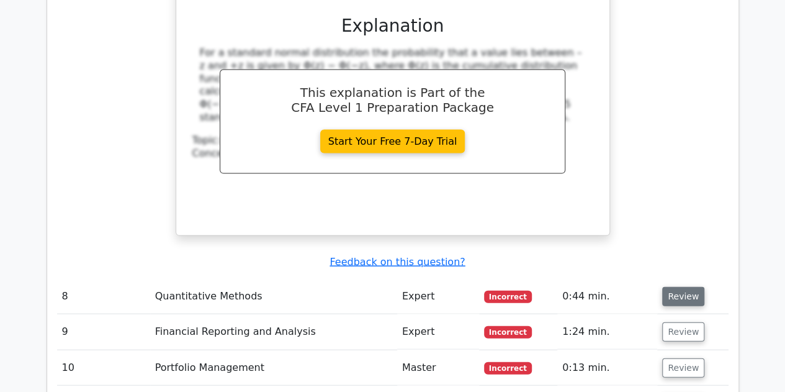
click at [683, 287] on button "Review" at bounding box center [683, 296] width 42 height 19
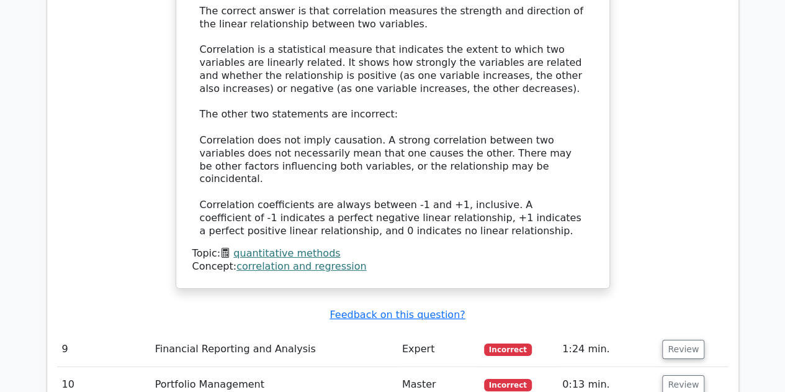
scroll to position [4137, 0]
click at [699, 331] on td "Review" at bounding box center [692, 348] width 71 height 35
click at [685, 339] on button "Review" at bounding box center [683, 348] width 42 height 19
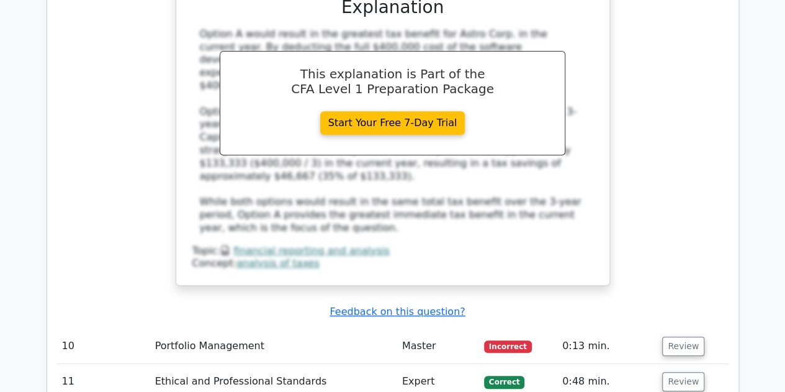
scroll to position [4909, 0]
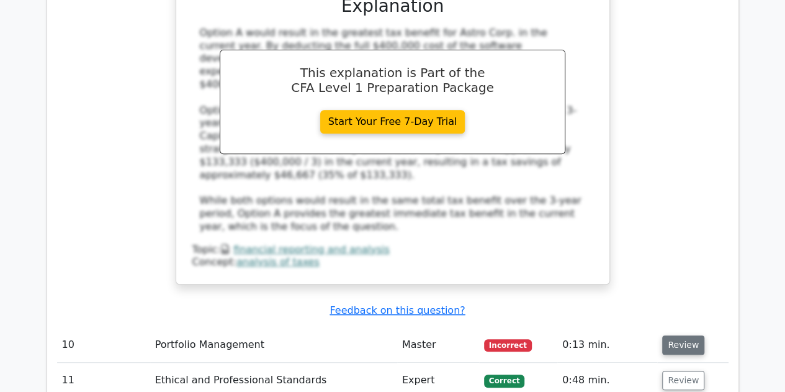
click at [671, 335] on button "Review" at bounding box center [683, 344] width 42 height 19
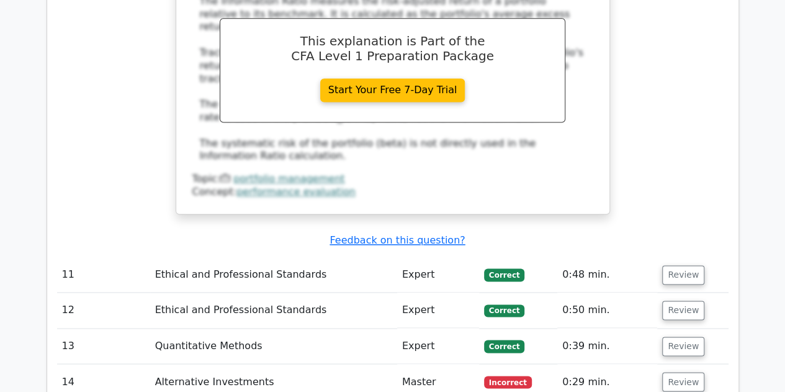
scroll to position [5520, 0]
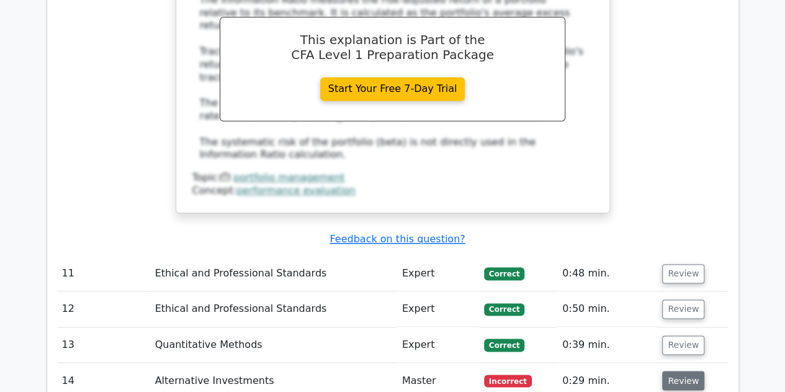
click at [683, 371] on button "Review" at bounding box center [683, 380] width 42 height 19
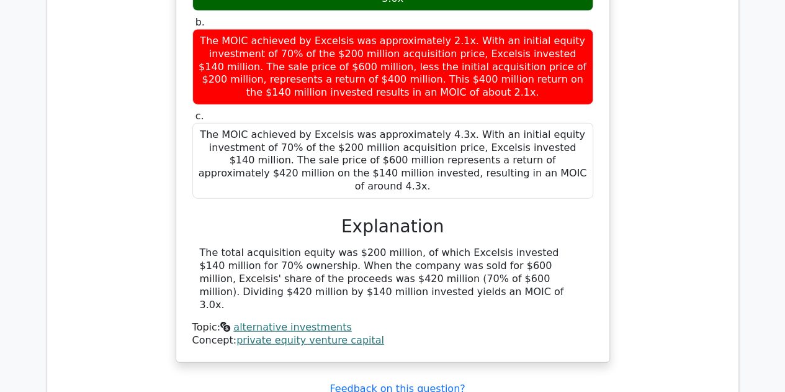
scroll to position [6141, 0]
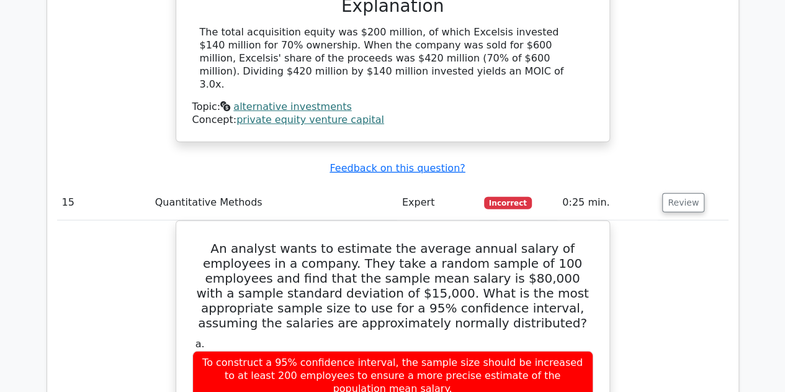
scroll to position [6342, 0]
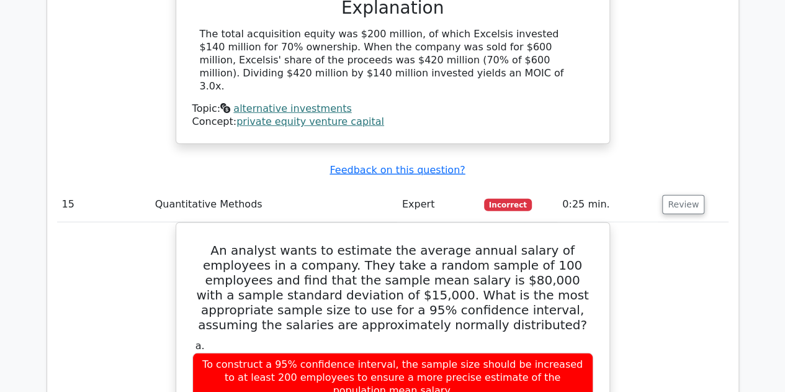
drag, startPoint x: 682, startPoint y: 138, endPoint x: 767, endPoint y: 126, distance: 86.6
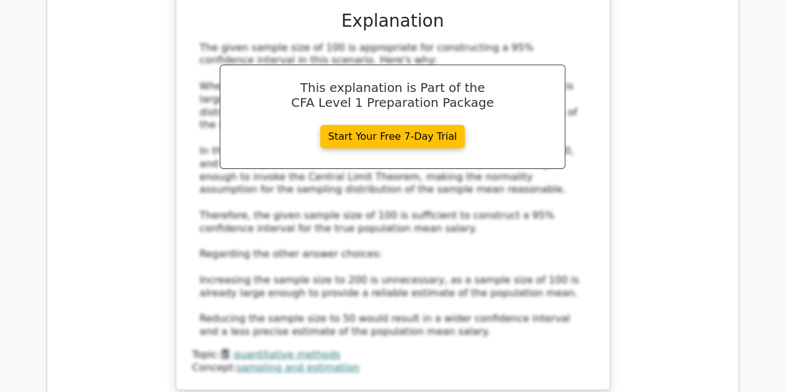
scroll to position [6875, 0]
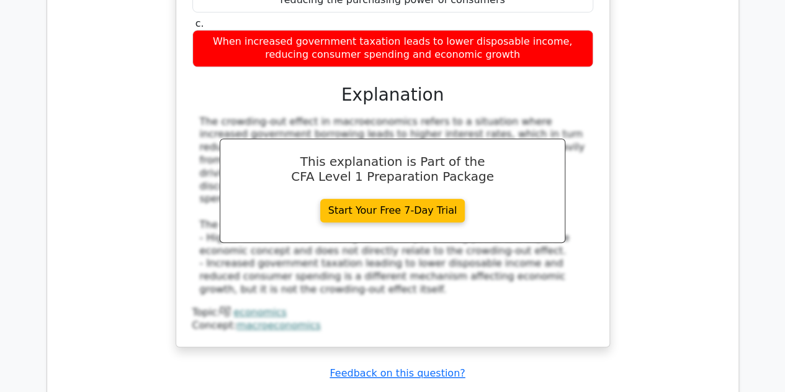
scroll to position [7516, 0]
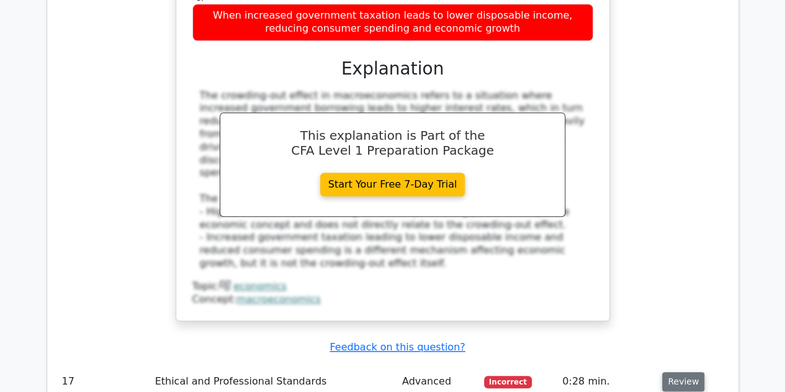
click at [670, 372] on button "Review" at bounding box center [683, 381] width 42 height 19
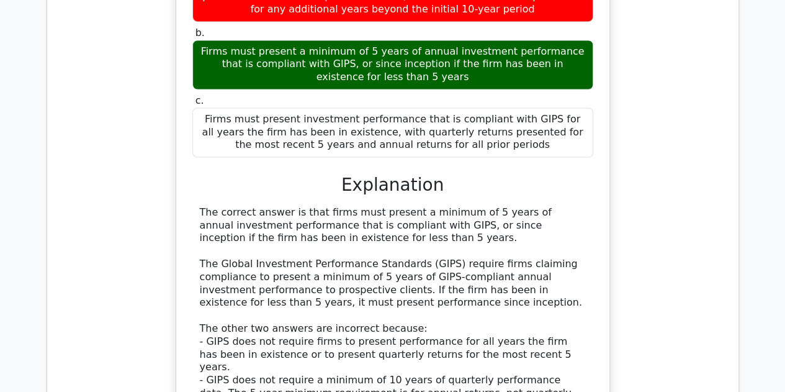
scroll to position [8049, 0]
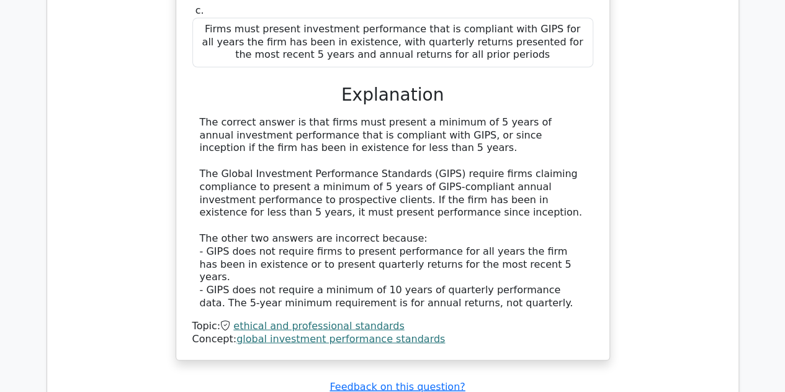
scroll to position [8131, 0]
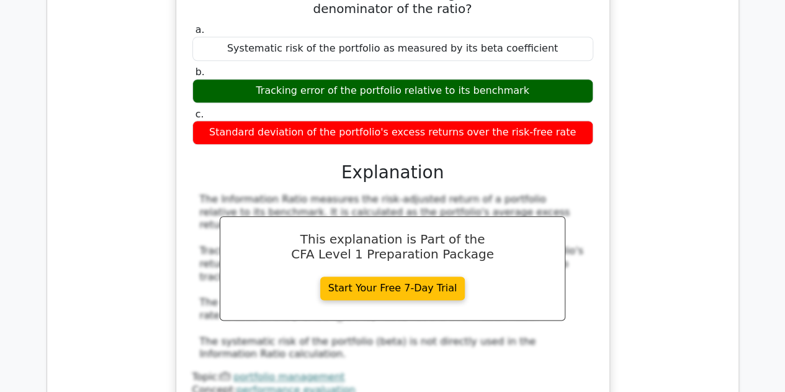
scroll to position [5335, 0]
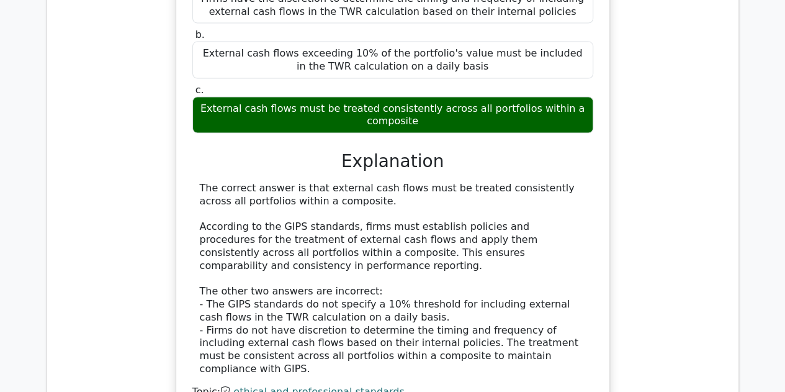
scroll to position [5942, 0]
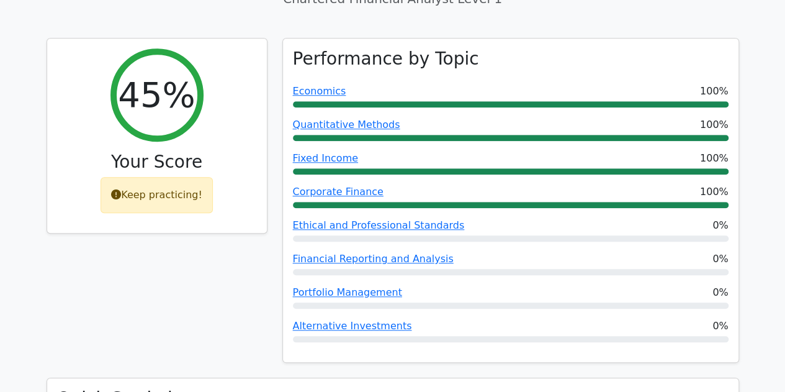
scroll to position [472, 0]
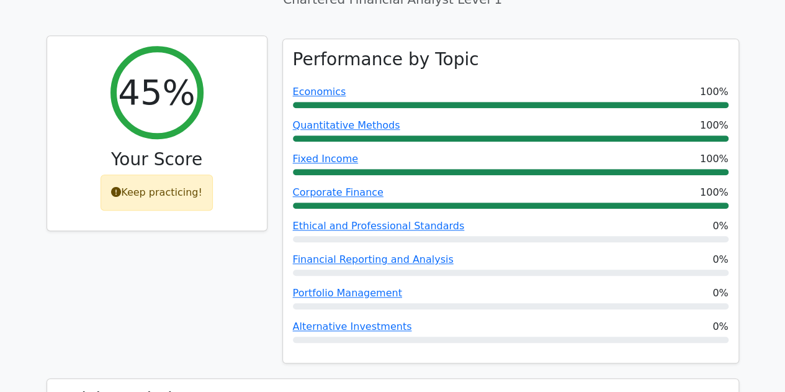
click at [171, 174] on div "Keep practicing!" at bounding box center [157, 192] width 112 height 36
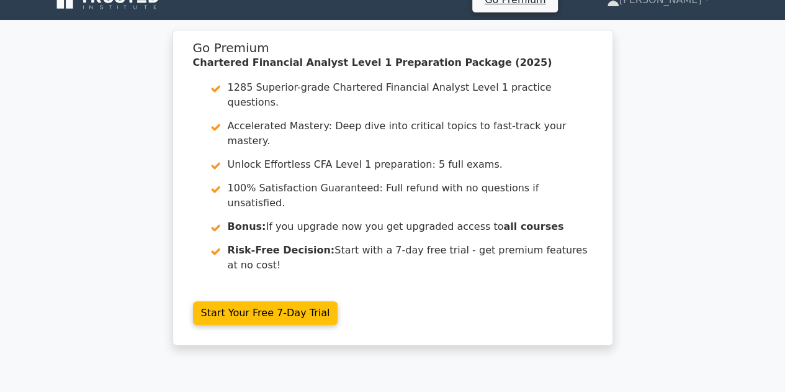
scroll to position [0, 0]
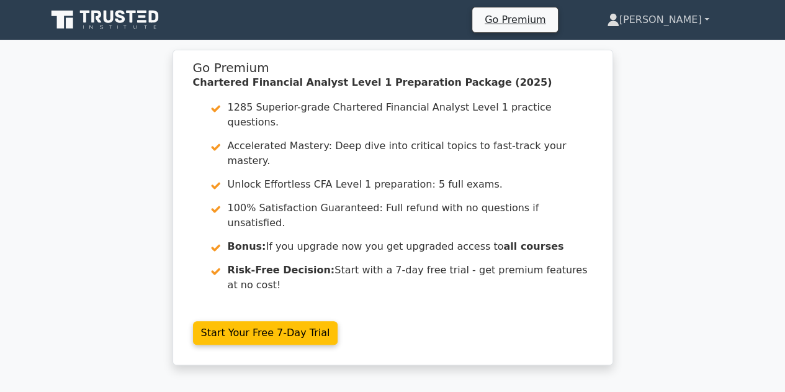
click at [688, 29] on link "[PERSON_NAME]" at bounding box center [658, 19] width 162 height 25
click at [642, 43] on link "Profile" at bounding box center [627, 49] width 98 height 20
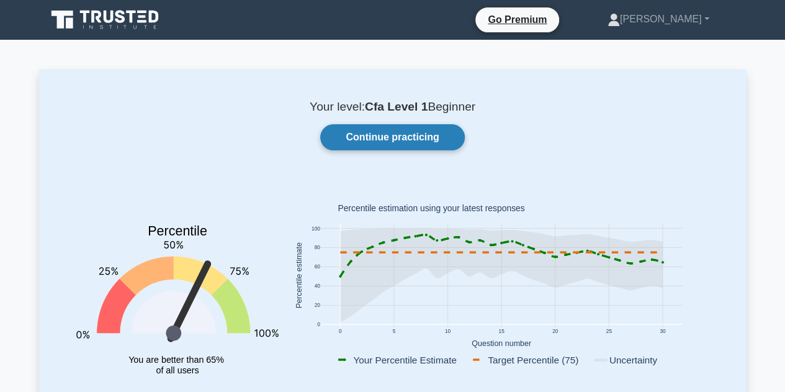
click at [389, 137] on link "Continue practicing" at bounding box center [392, 137] width 144 height 26
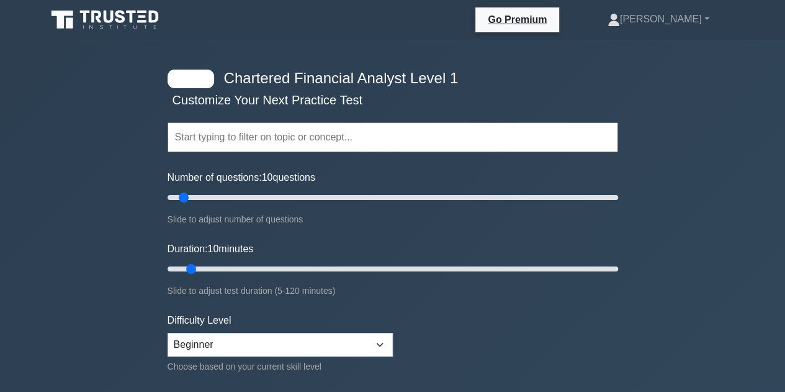
click at [117, 13] on icon at bounding box center [120, 16] width 10 height 13
